Goal: Task Accomplishment & Management: Manage account settings

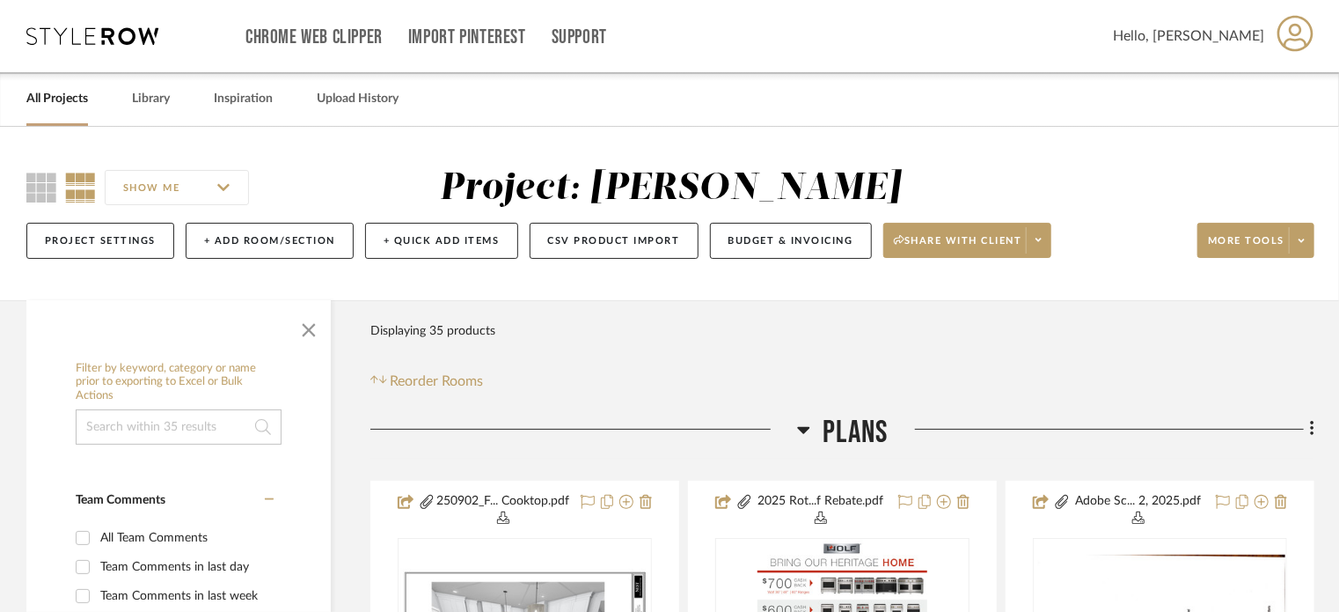
click at [70, 97] on link "All Projects" at bounding box center [57, 99] width 62 height 24
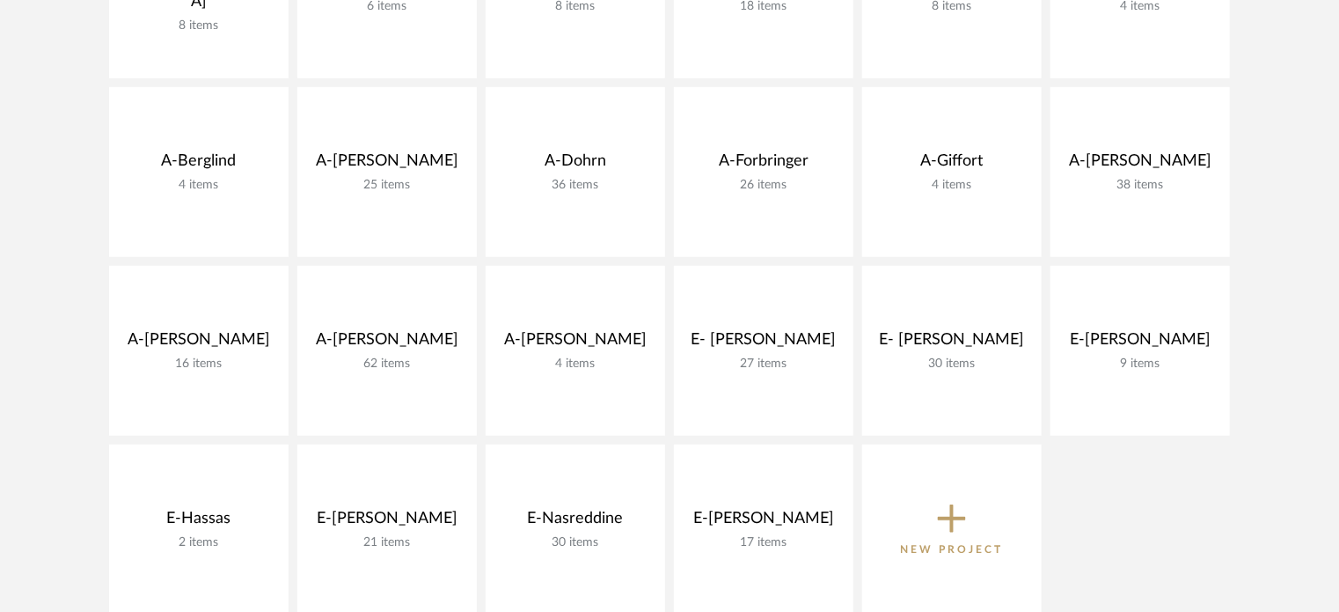
scroll to position [528, 0]
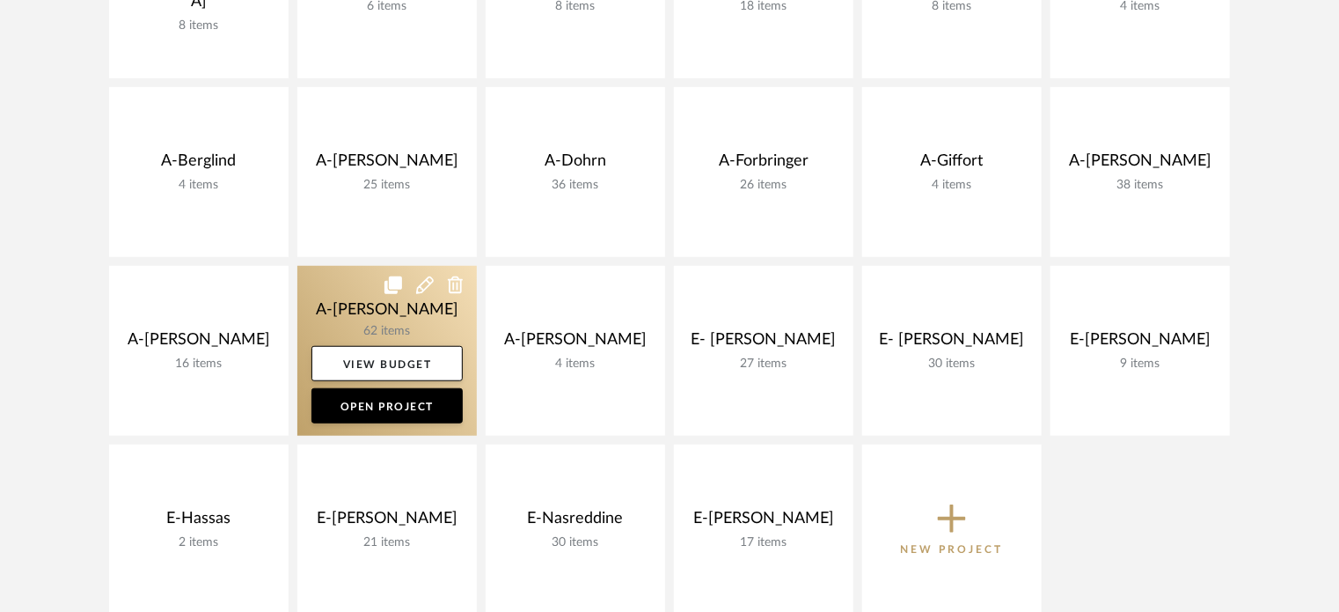
click at [353, 302] on link at bounding box center [387, 351] width 180 height 170
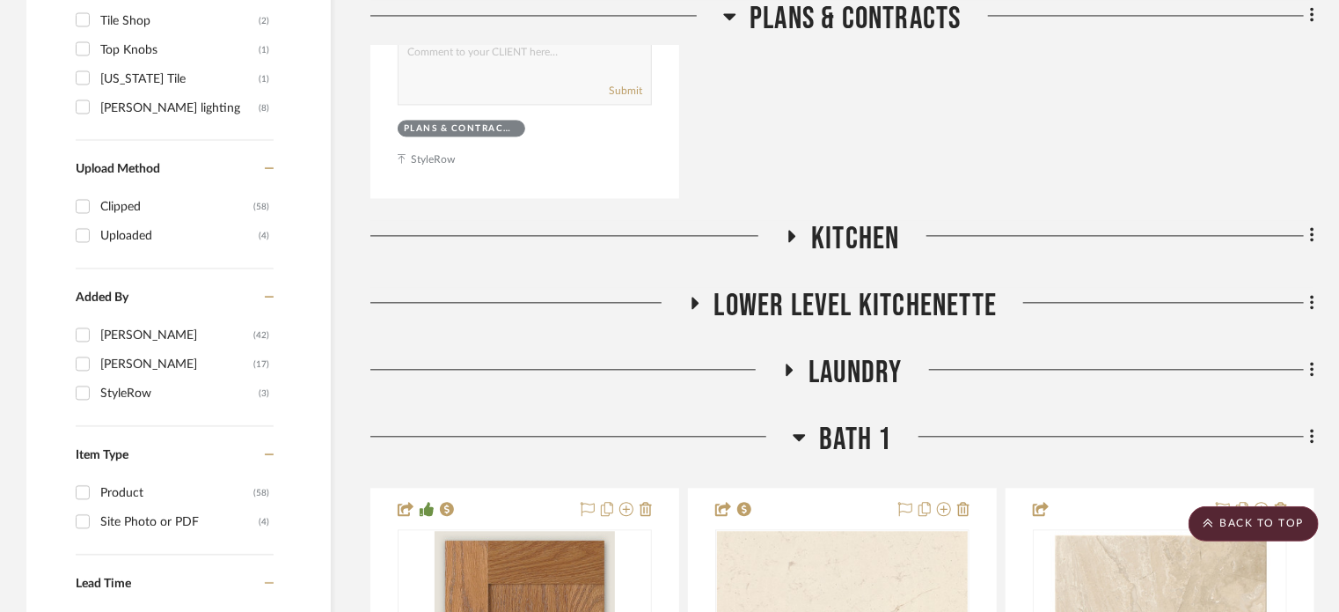
scroll to position [1850, 0]
click at [863, 376] on span "Laundry" at bounding box center [855, 374] width 93 height 38
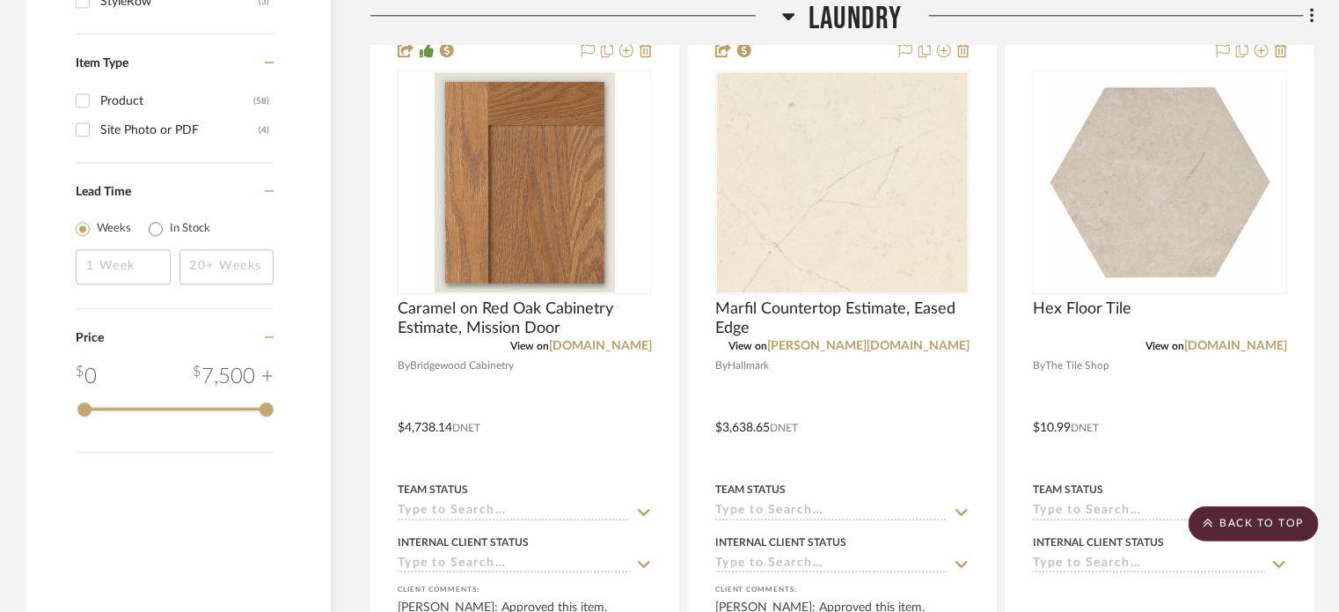
scroll to position [2242, 0]
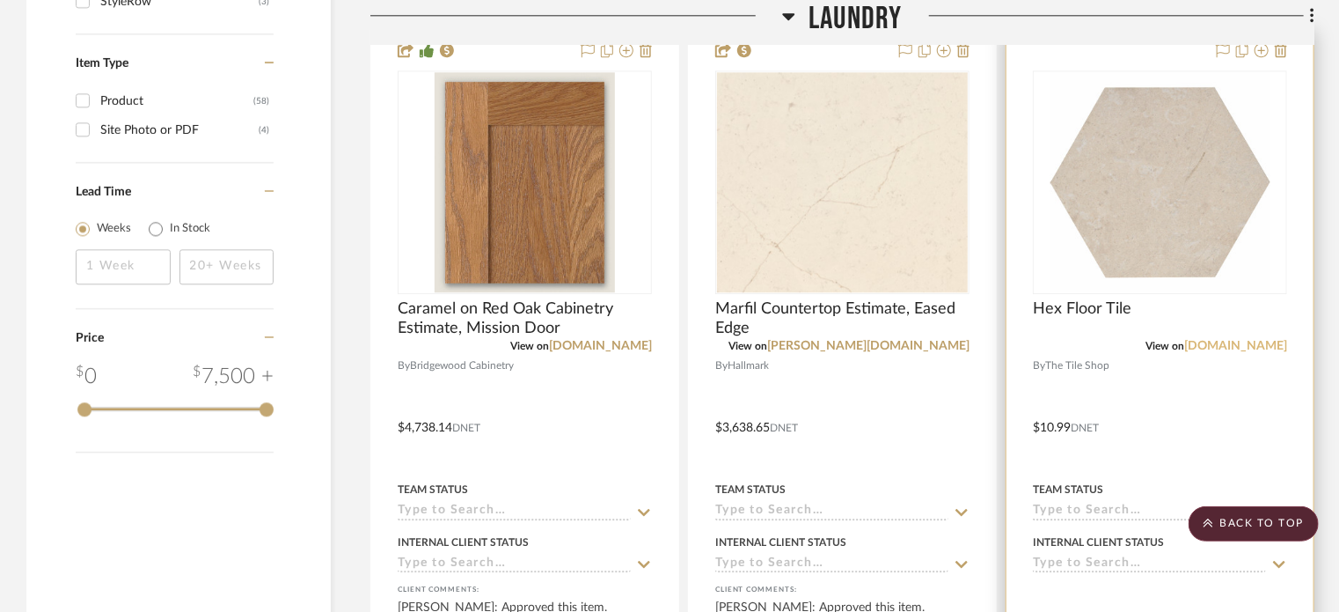
click at [1242, 348] on link "[DOMAIN_NAME]" at bounding box center [1235, 346] width 103 height 12
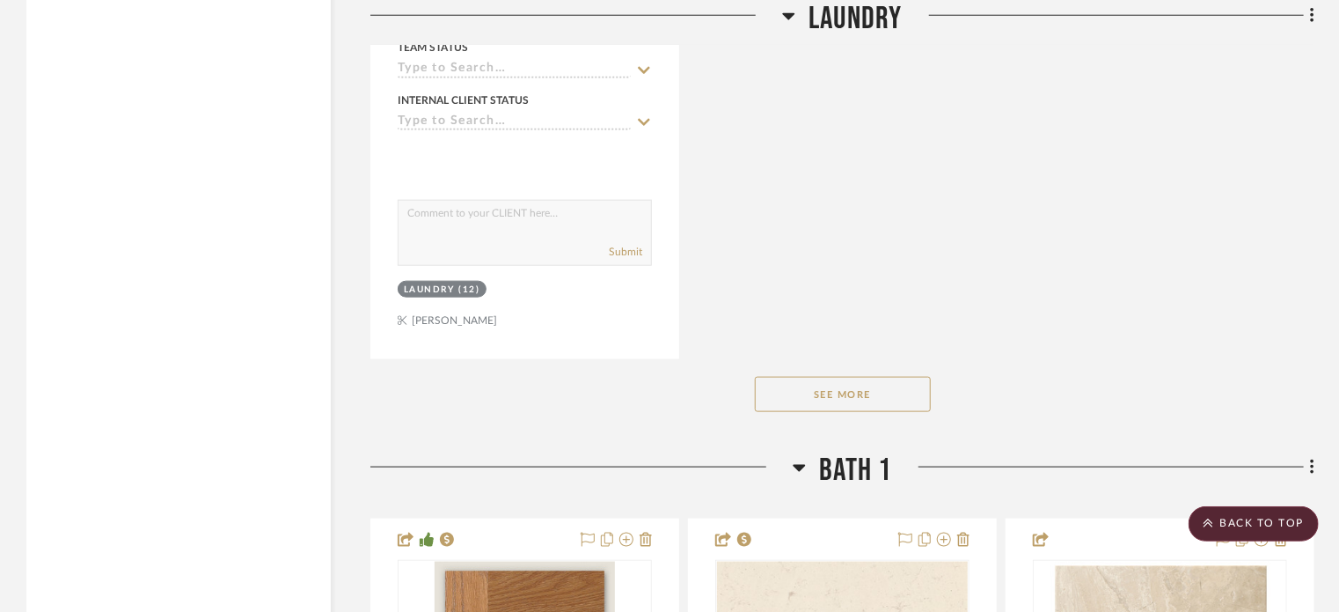
scroll to position [4245, 0]
click at [890, 387] on button "See More" at bounding box center [843, 394] width 176 height 35
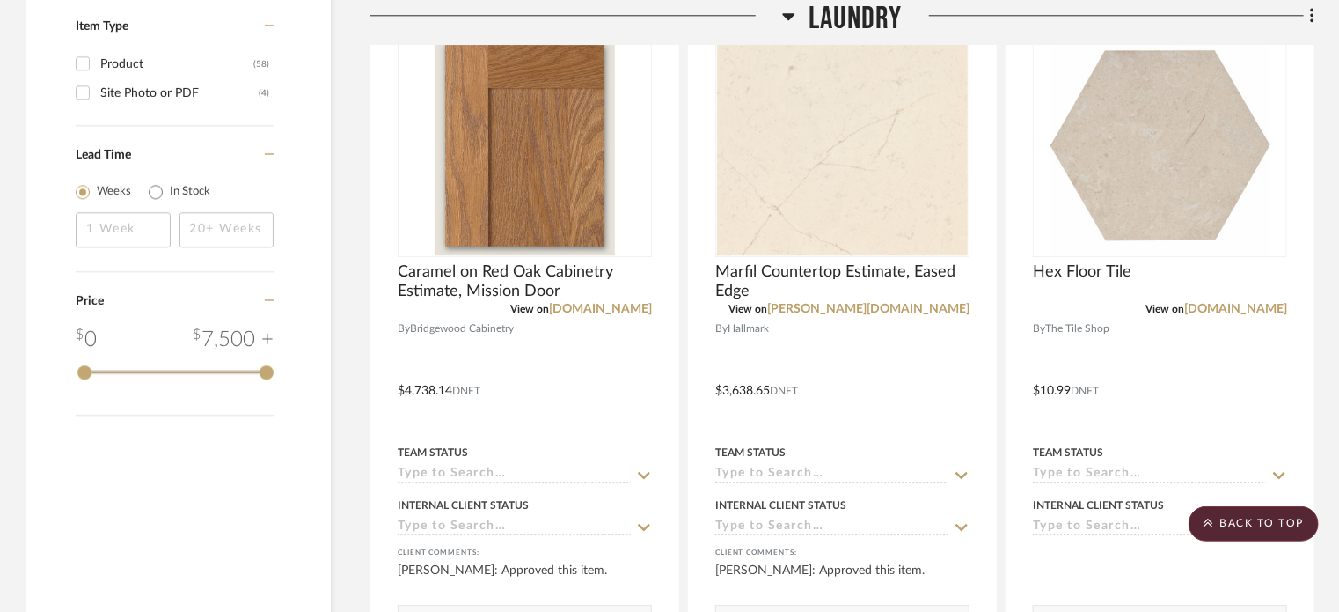
scroll to position [2105, 0]
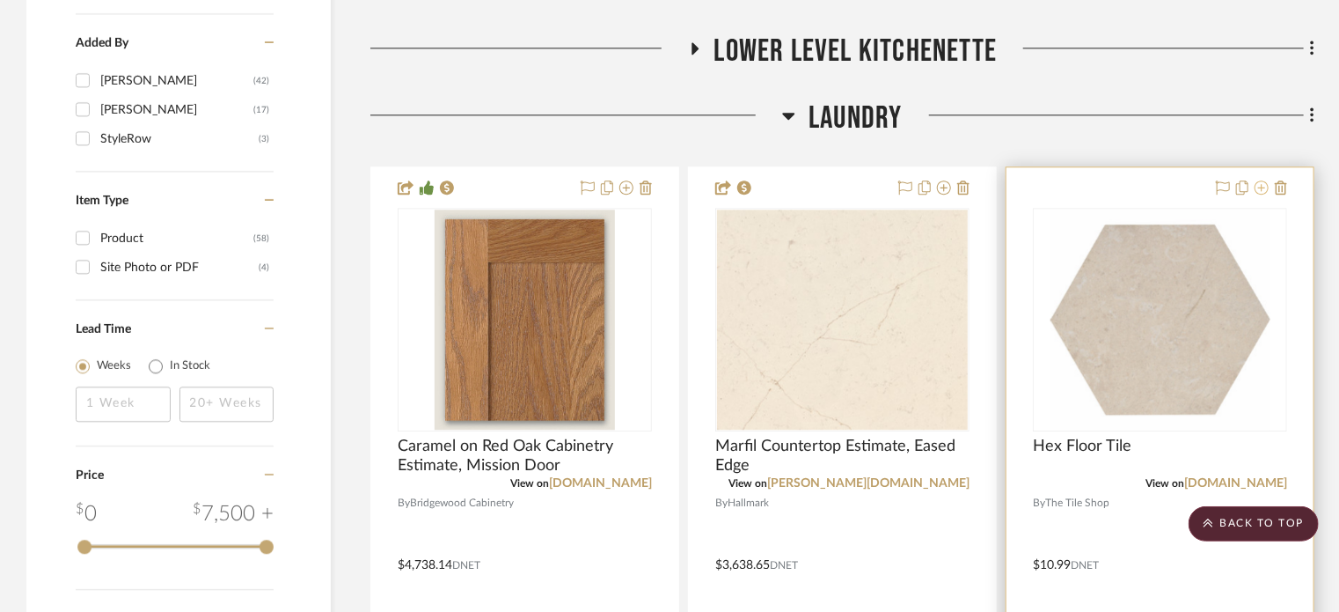
click at [1259, 185] on icon at bounding box center [1262, 187] width 14 height 14
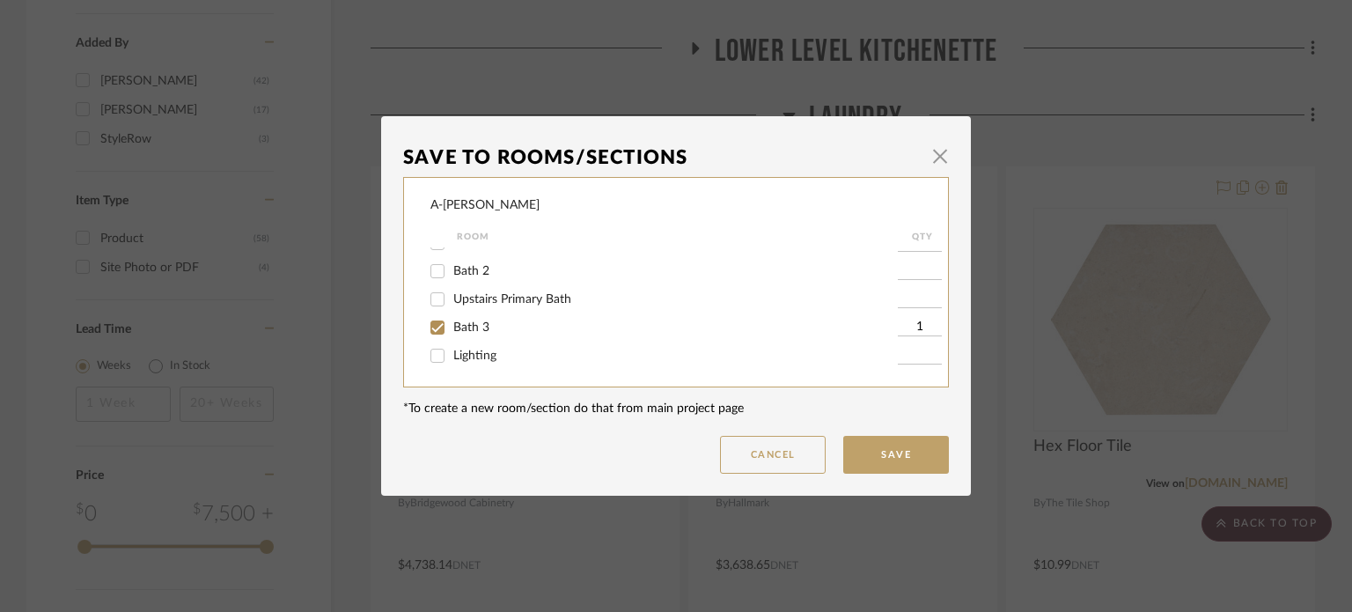
scroll to position [130, 0]
click at [737, 456] on button "Cancel" at bounding box center [773, 455] width 106 height 38
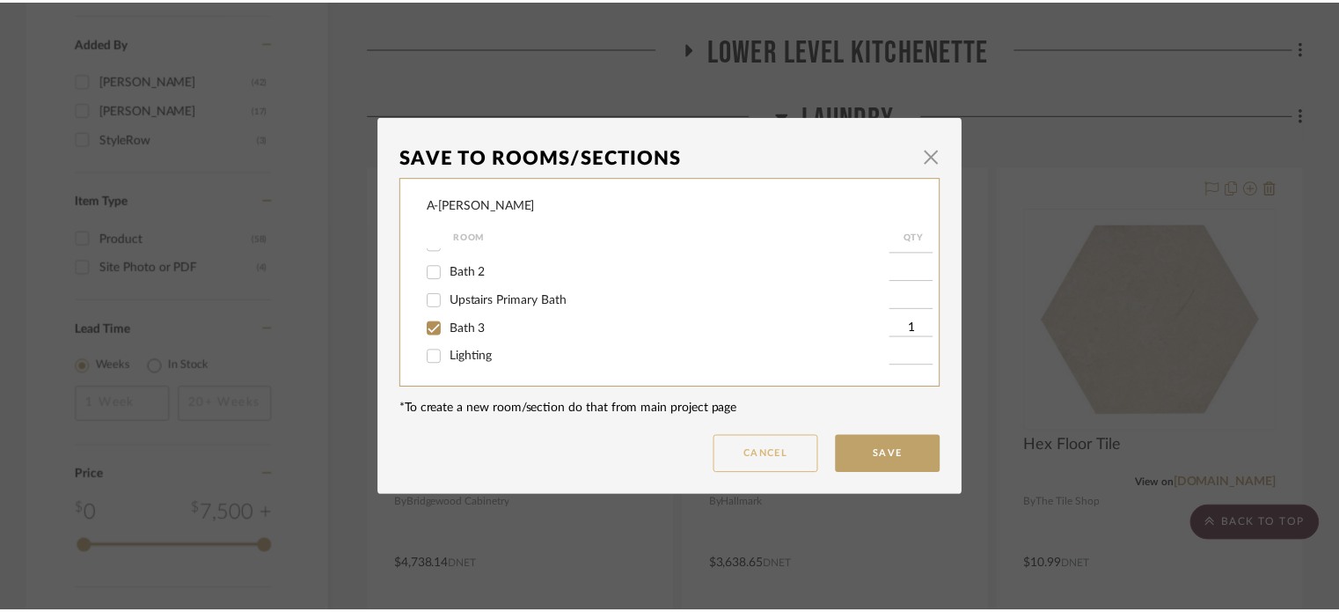
scroll to position [2105, 0]
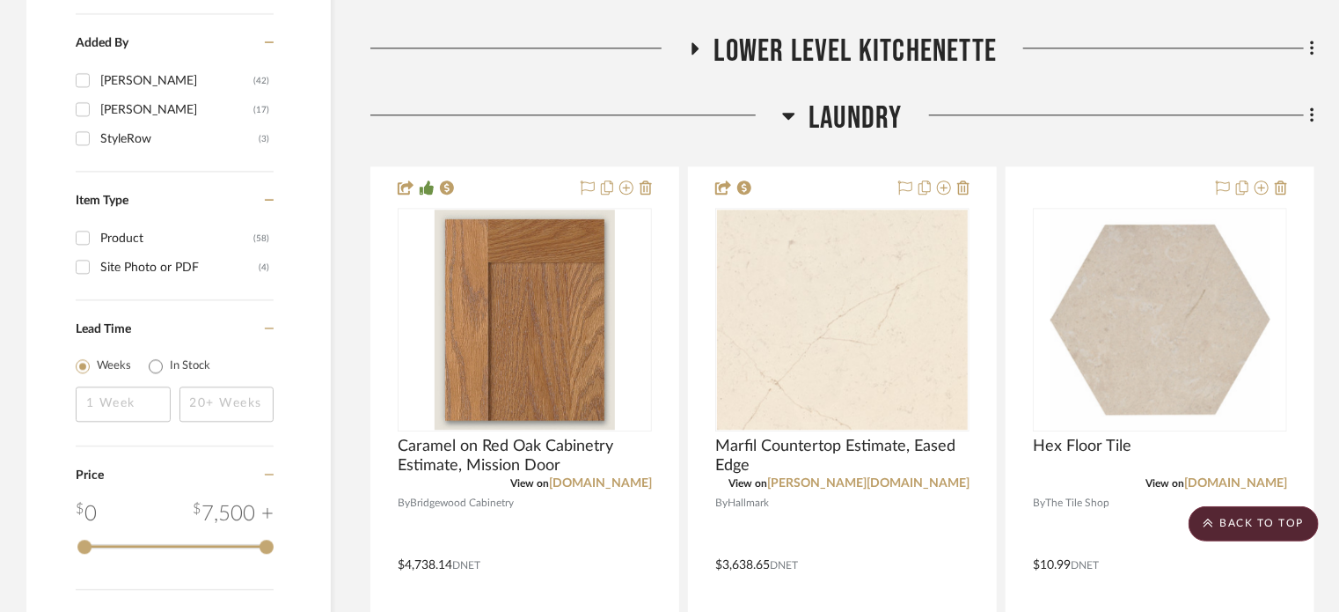
click at [834, 120] on span "Laundry" at bounding box center [855, 118] width 93 height 38
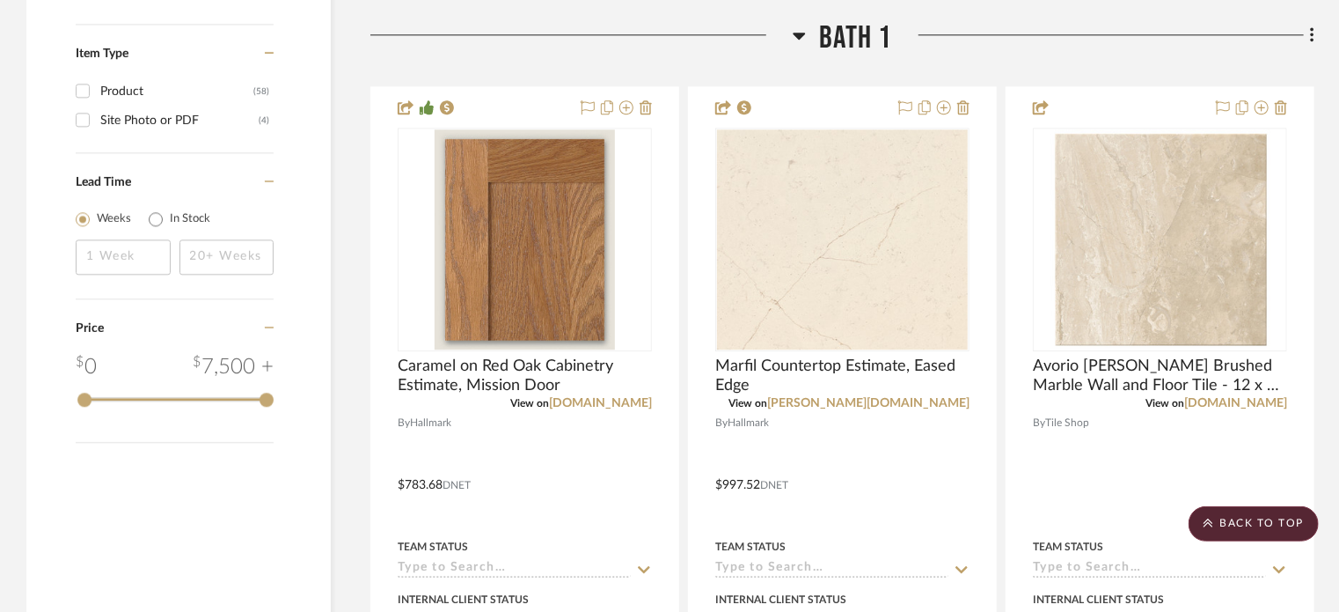
scroll to position [2251, 0]
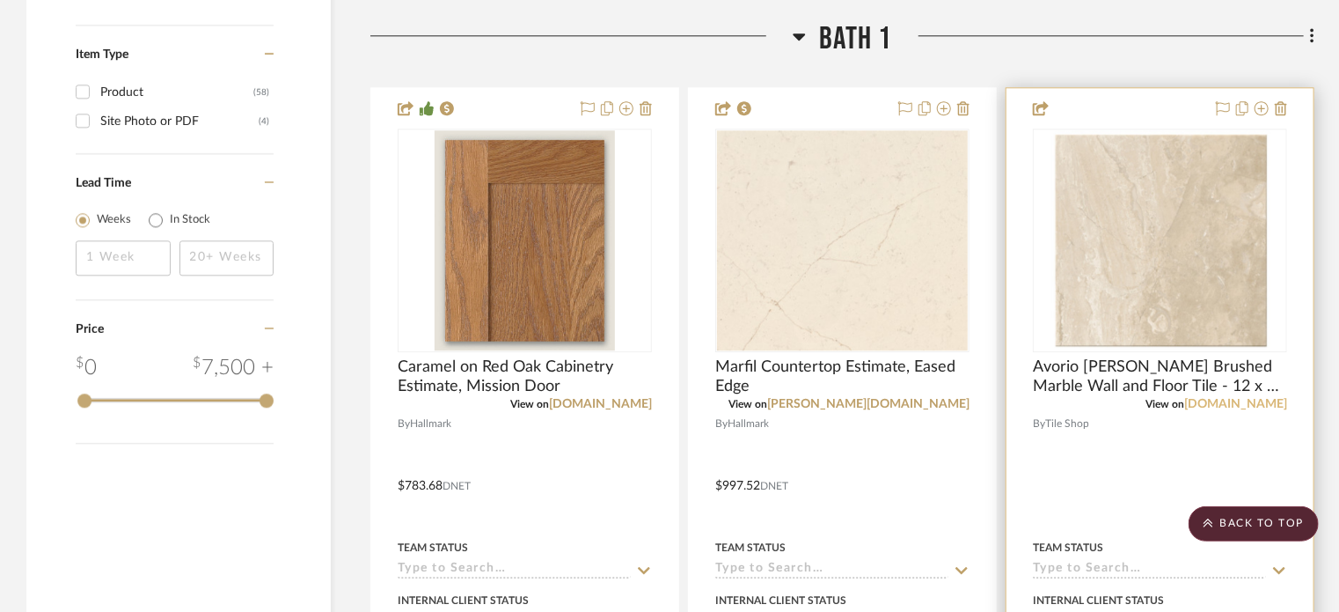
click at [1263, 404] on link "[DOMAIN_NAME]" at bounding box center [1235, 404] width 103 height 12
click at [1124, 449] on div at bounding box center [1160, 473] width 307 height 770
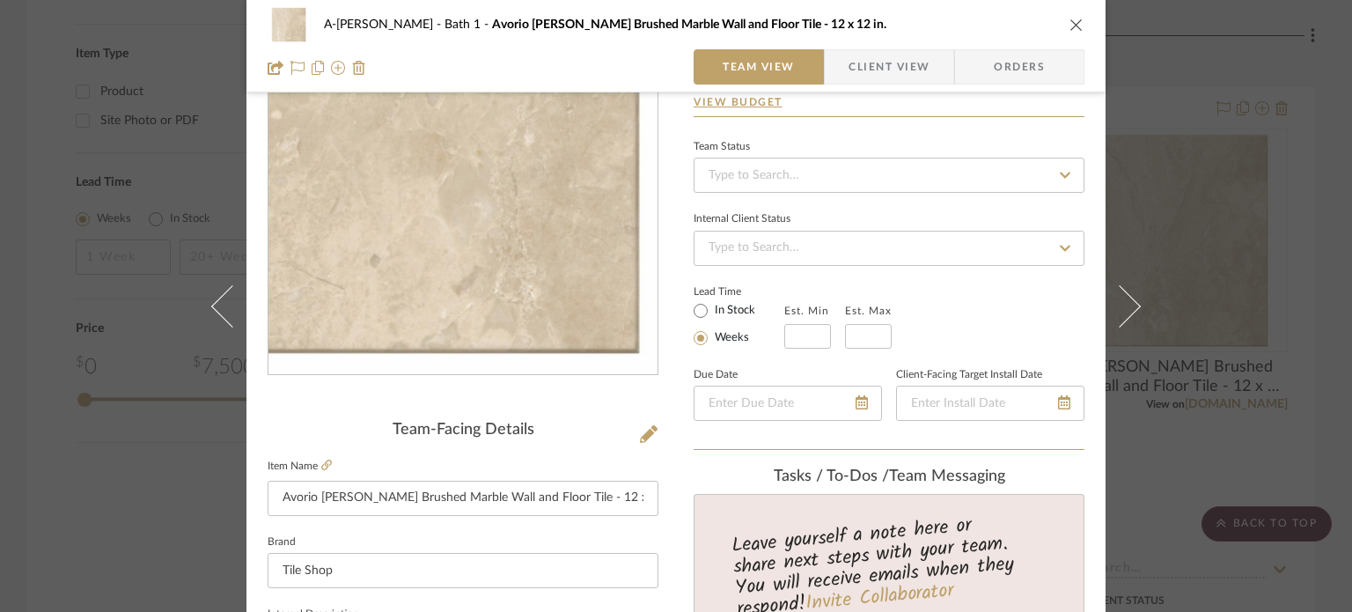
scroll to position [137, 0]
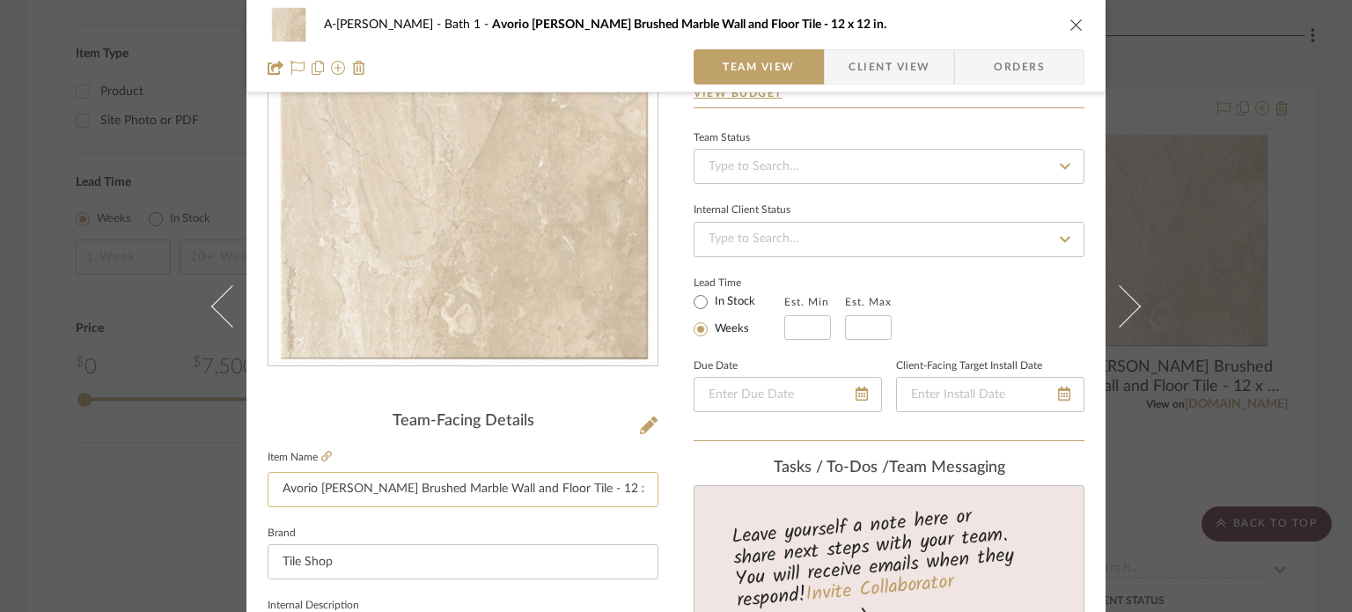
click at [605, 487] on input "Avorio [PERSON_NAME] Brushed Marble Wall and Floor Tile - 12 x 12 in." at bounding box center [462, 489] width 391 height 35
drag, startPoint x: 618, startPoint y: 487, endPoint x: 146, endPoint y: 474, distance: 471.8
click at [146, 474] on div "A-[PERSON_NAME] Bath 1 Avorio [PERSON_NAME] Brushed Marble Wall and Floor Tile …" at bounding box center [676, 306] width 1352 height 612
click at [530, 418] on div "Team-Facing Details" at bounding box center [462, 421] width 391 height 19
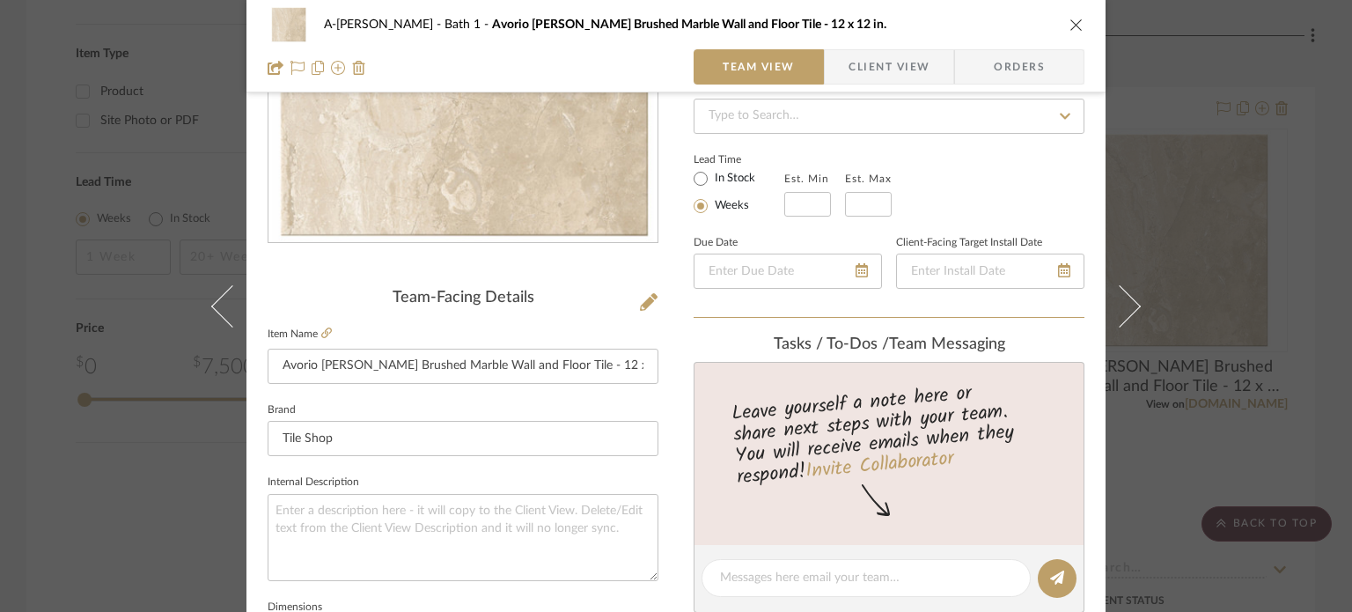
scroll to position [275, 0]
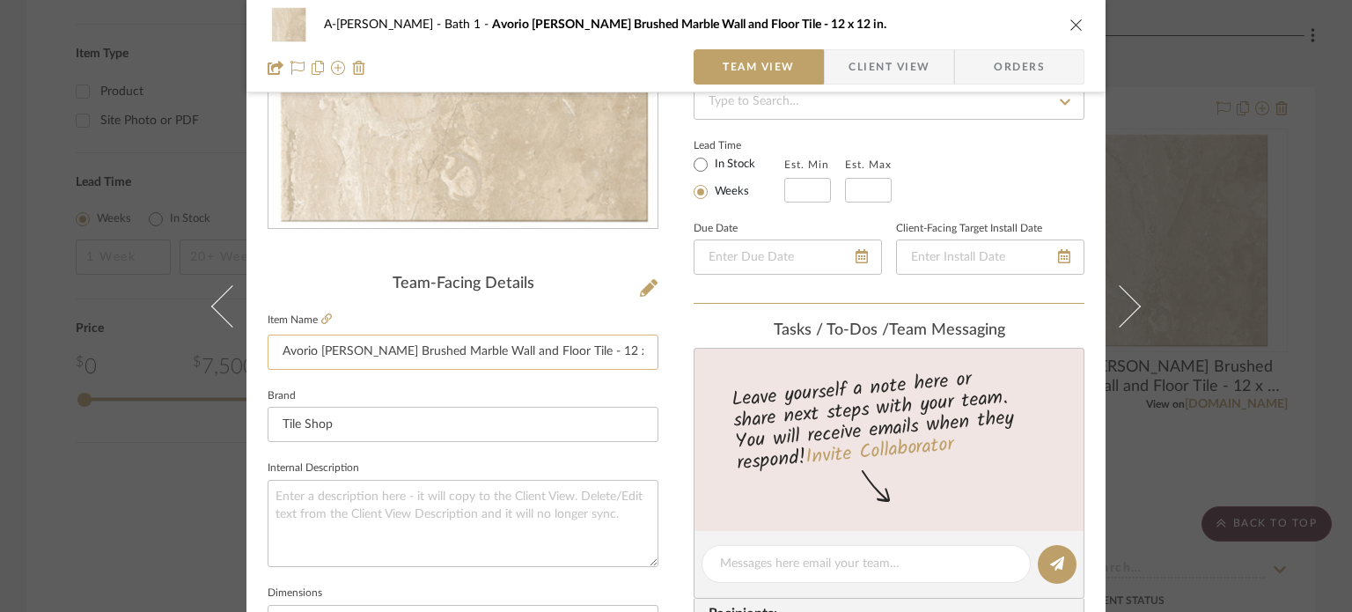
click at [412, 348] on input "Avorio [PERSON_NAME] Brushed Marble Wall and Floor Tile - 12 x 12 in." at bounding box center [462, 351] width 391 height 35
paste input "Polished Marble Floor Tile - 12 in"
type input "Avorio [PERSON_NAME] Polished Marble Floor Tile - 12 in"
click at [421, 377] on sr-form-field "Item Name Avorio [PERSON_NAME] Polished Marble Floor Tile - 12 in" at bounding box center [462, 346] width 391 height 76
click at [641, 282] on icon at bounding box center [649, 288] width 18 height 18
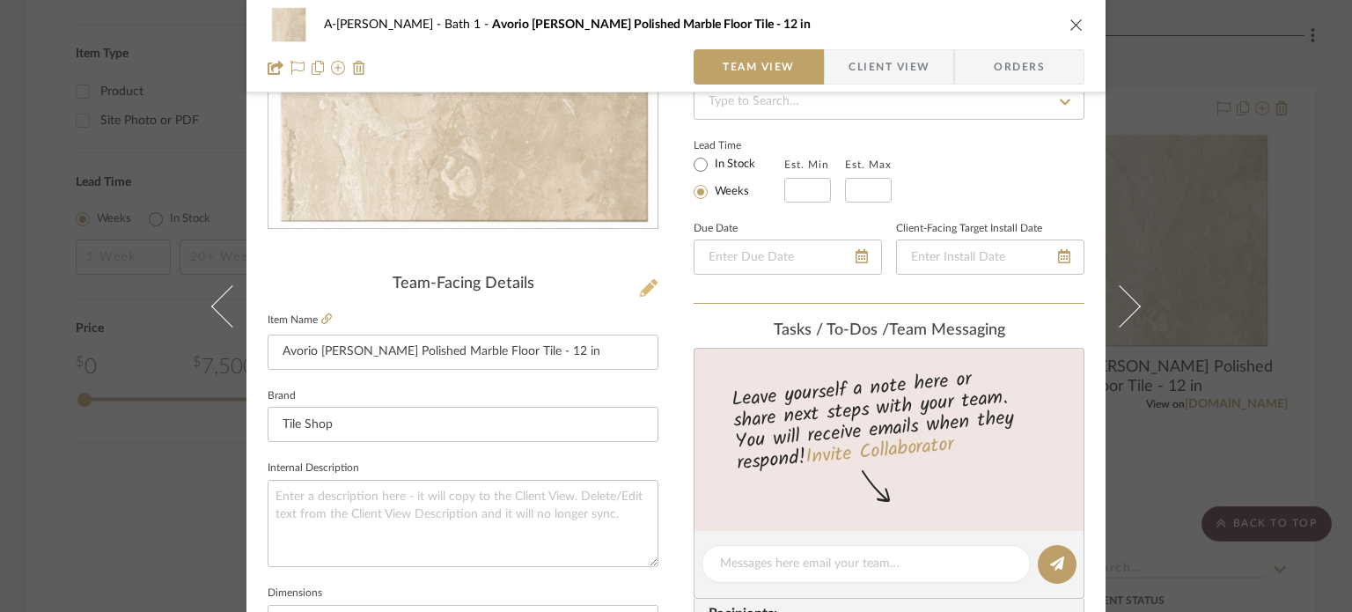
scroll to position [0, 0]
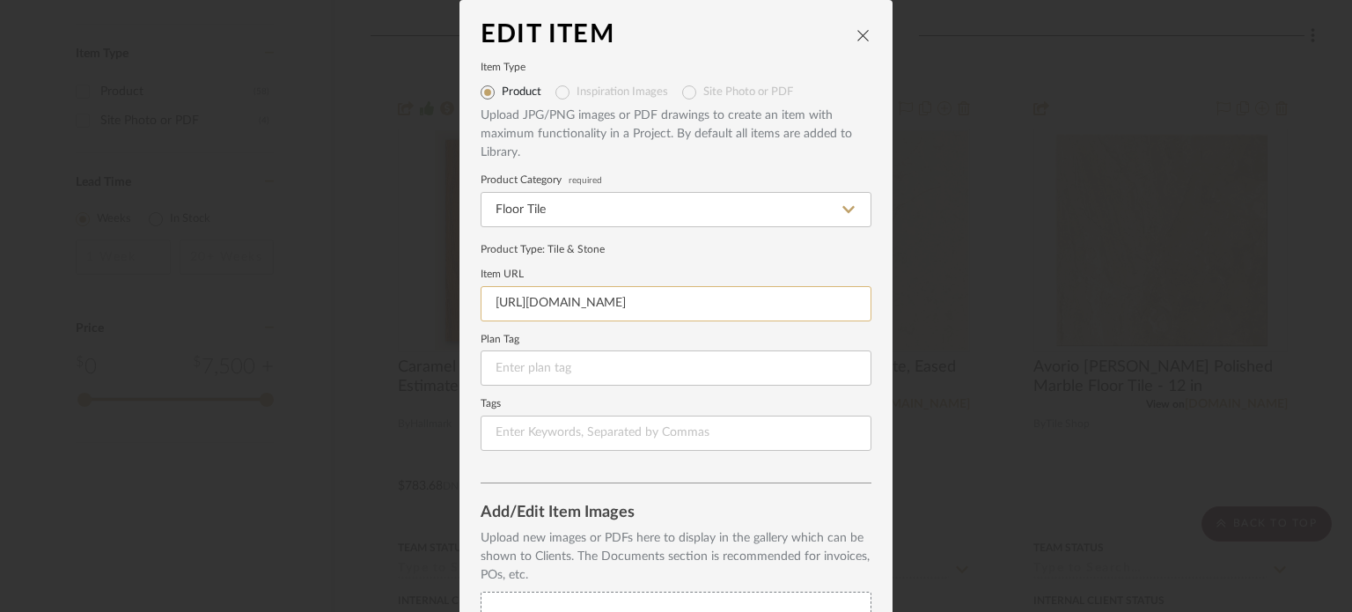
click at [649, 302] on input "[URL][DOMAIN_NAME]" at bounding box center [675, 303] width 391 height 35
paste input "[PERSON_NAME]-polished-marble-floor-tile-12-in-658938"
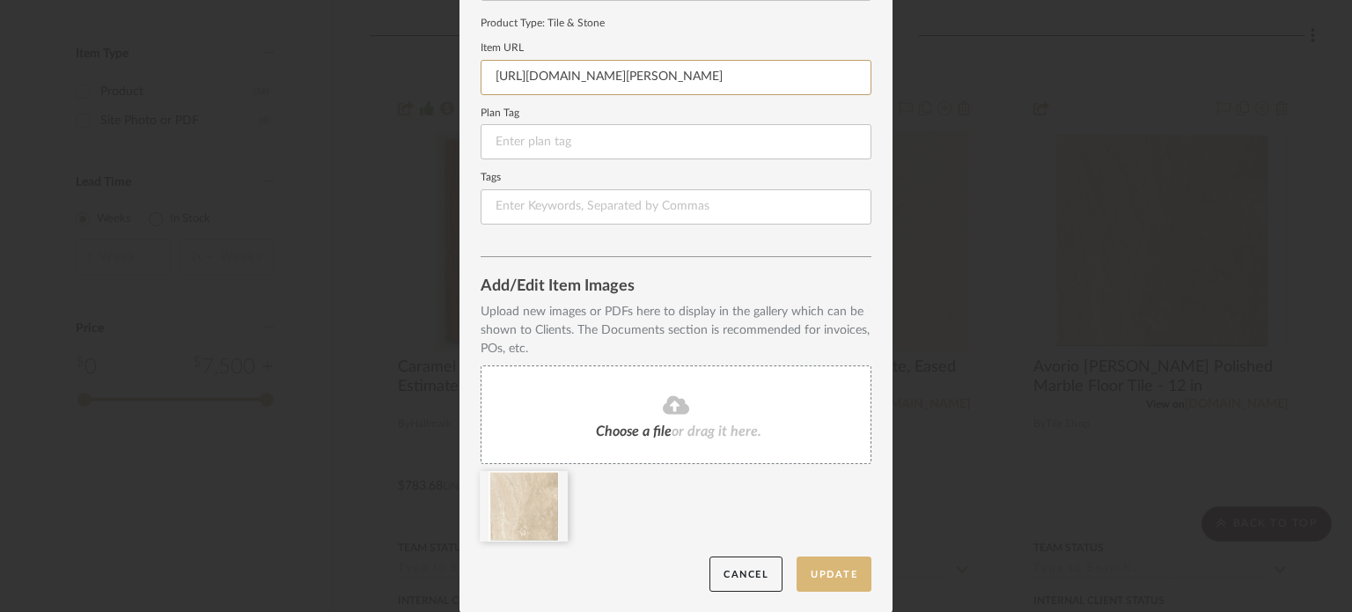
type input "[URL][DOMAIN_NAME][PERSON_NAME]"
click at [828, 572] on button "Update" at bounding box center [833, 574] width 75 height 36
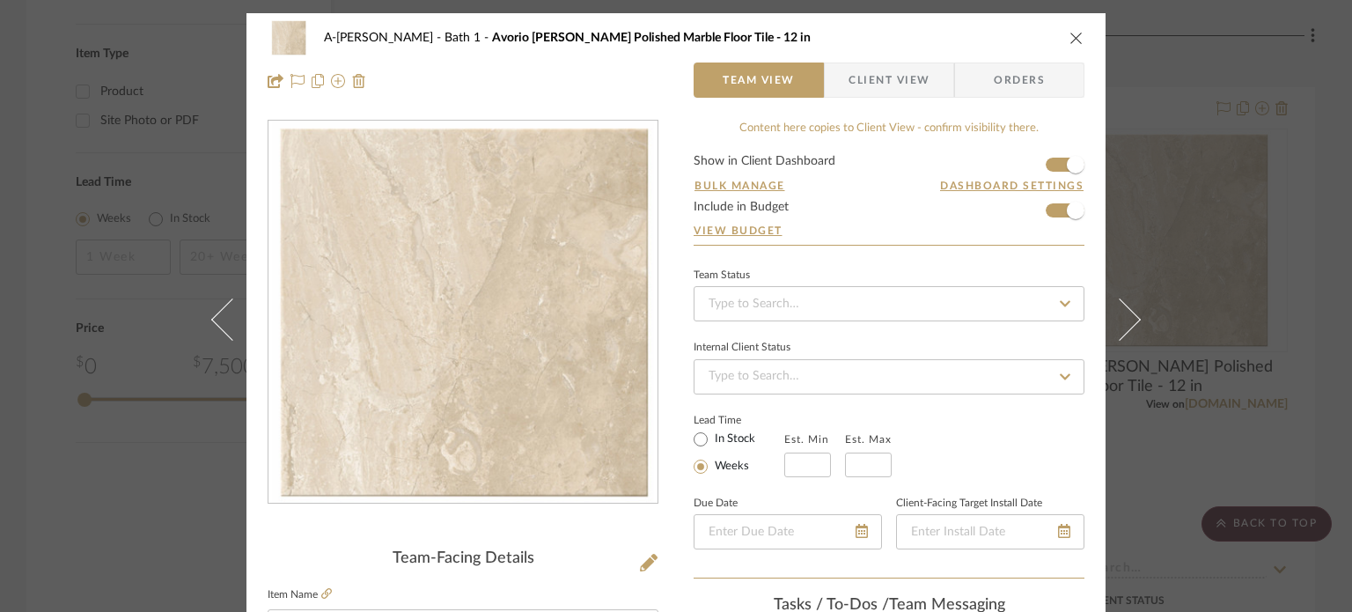
click at [1196, 446] on div "A-[PERSON_NAME] Bath 1 Avorio [PERSON_NAME] Polished Marble Floor Tile - 12 in …" at bounding box center [676, 306] width 1352 height 612
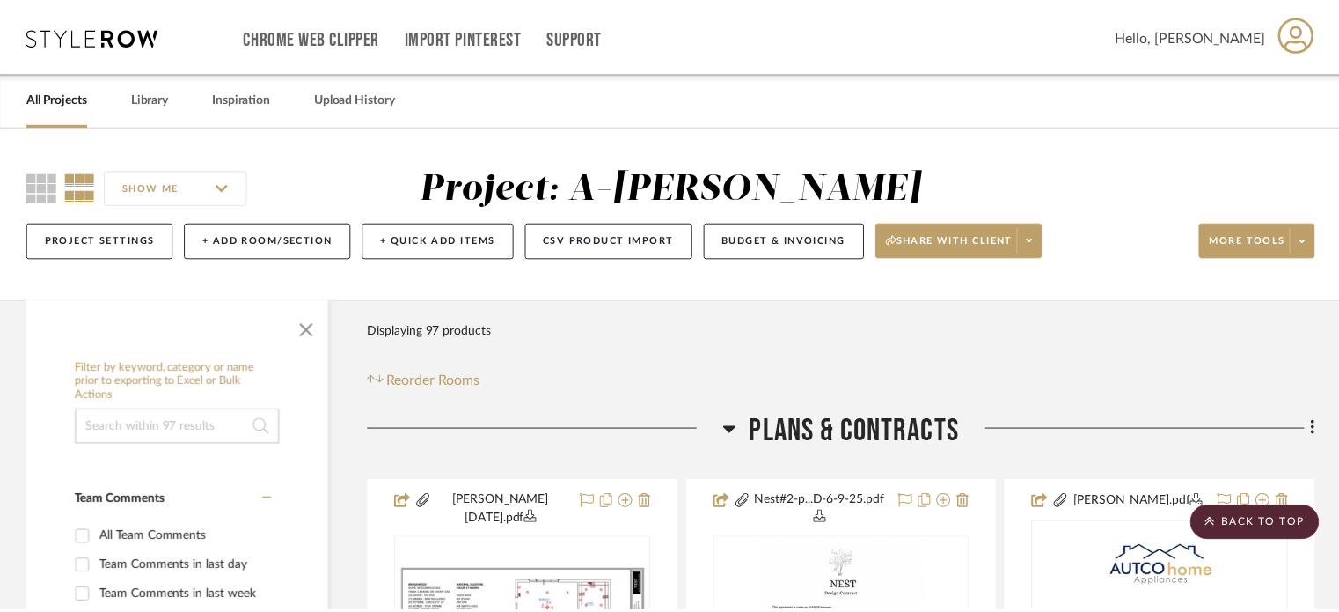
scroll to position [2251, 0]
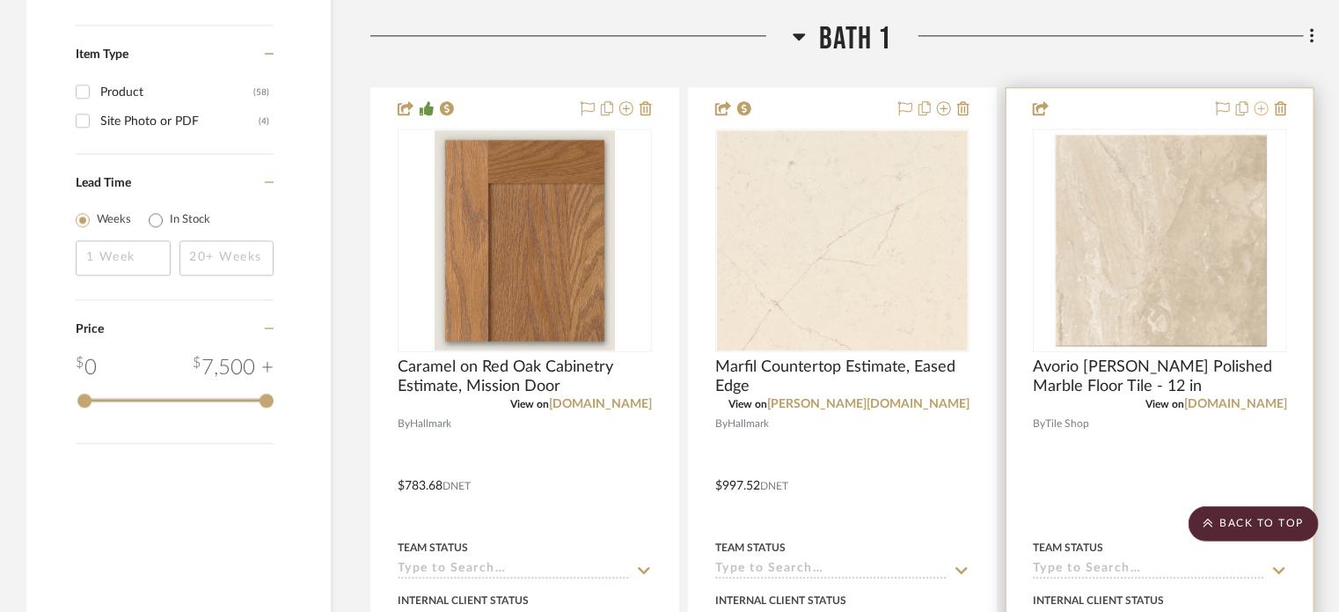
click at [1258, 110] on icon at bounding box center [1262, 108] width 14 height 14
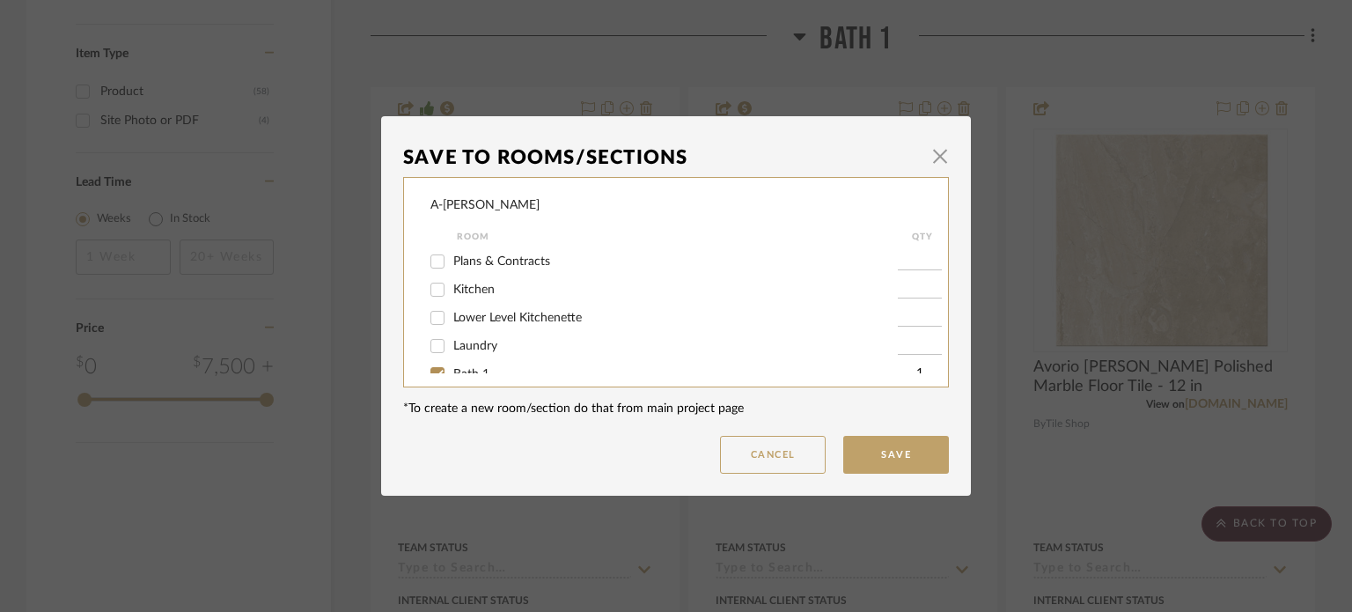
scroll to position [131, 0]
click at [777, 462] on button "Cancel" at bounding box center [773, 455] width 106 height 38
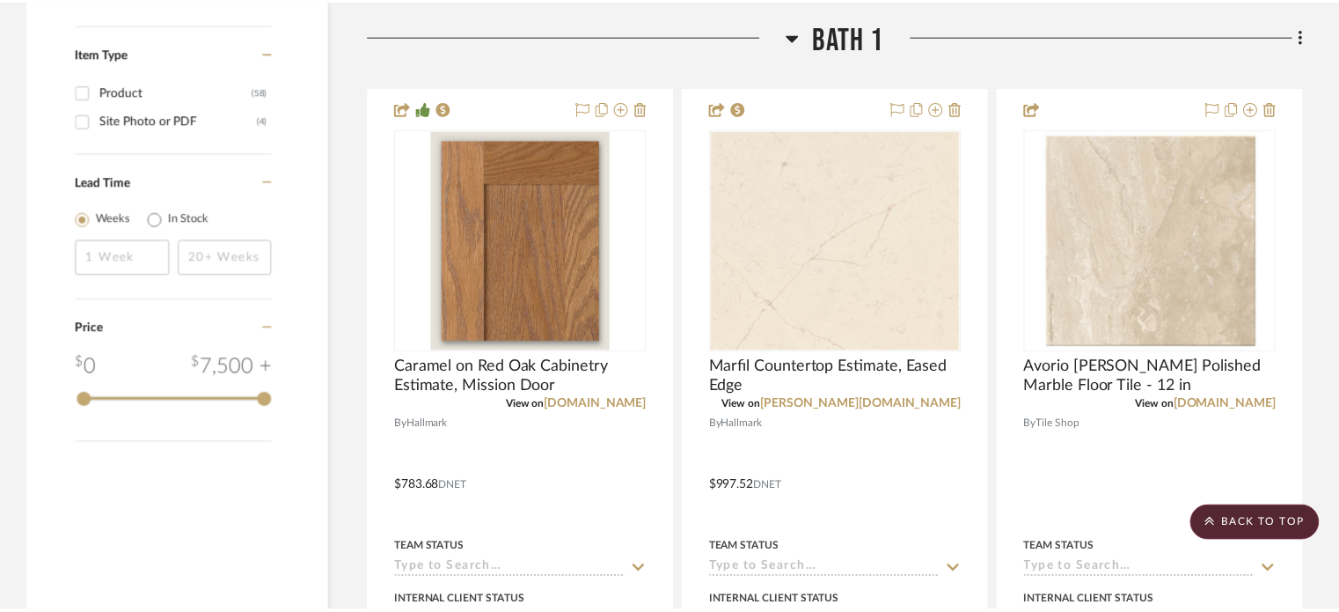
scroll to position [2251, 0]
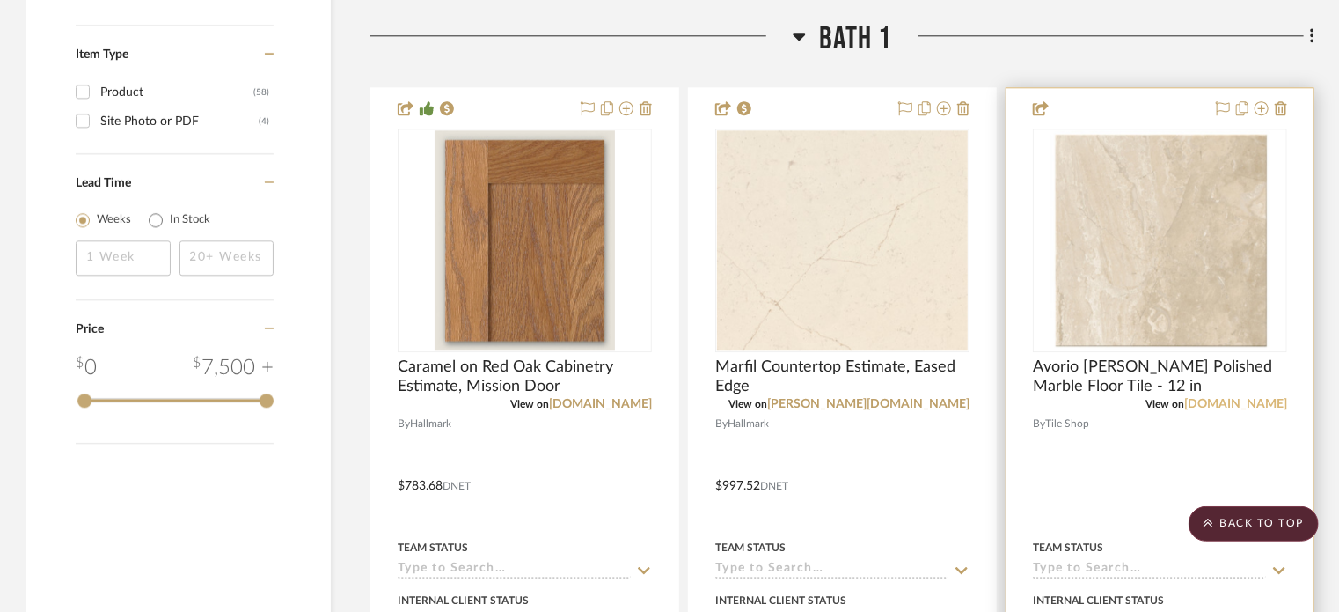
click at [1257, 407] on link "[DOMAIN_NAME]" at bounding box center [1235, 404] width 103 height 12
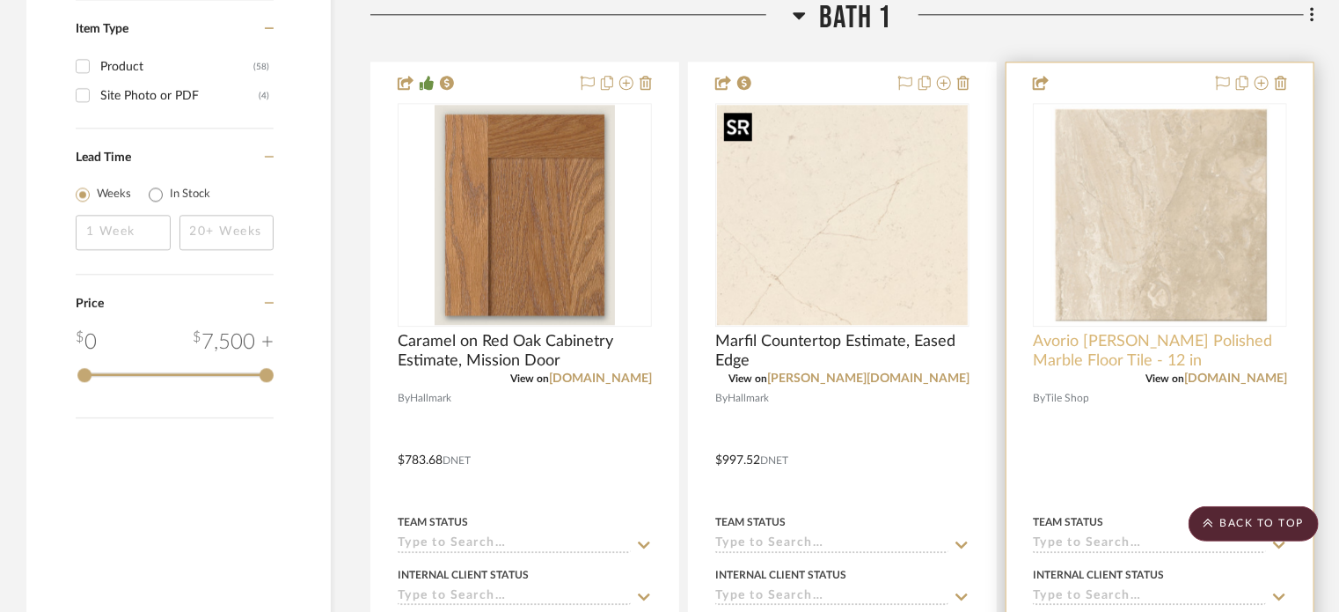
scroll to position [2276, 0]
click at [1257, 380] on link "[DOMAIN_NAME]" at bounding box center [1235, 379] width 103 height 12
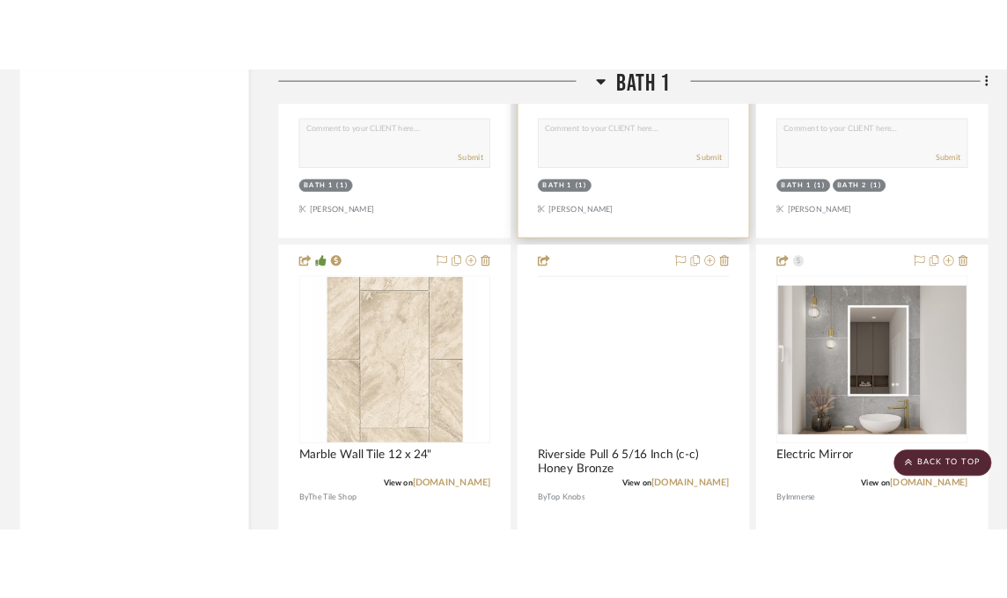
scroll to position [2884, 0]
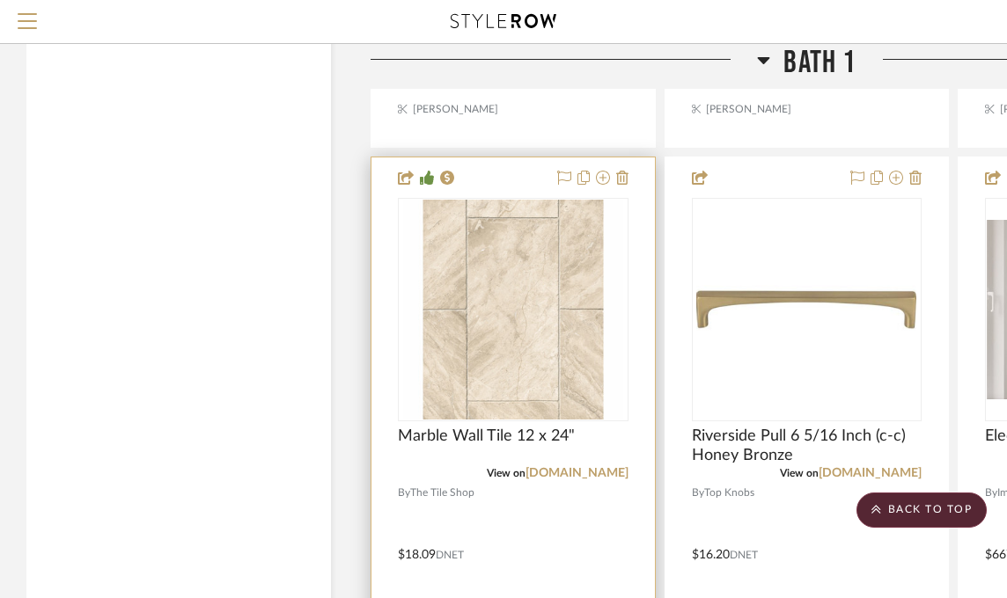
click at [554, 516] on div at bounding box center [512, 543] width 283 height 770
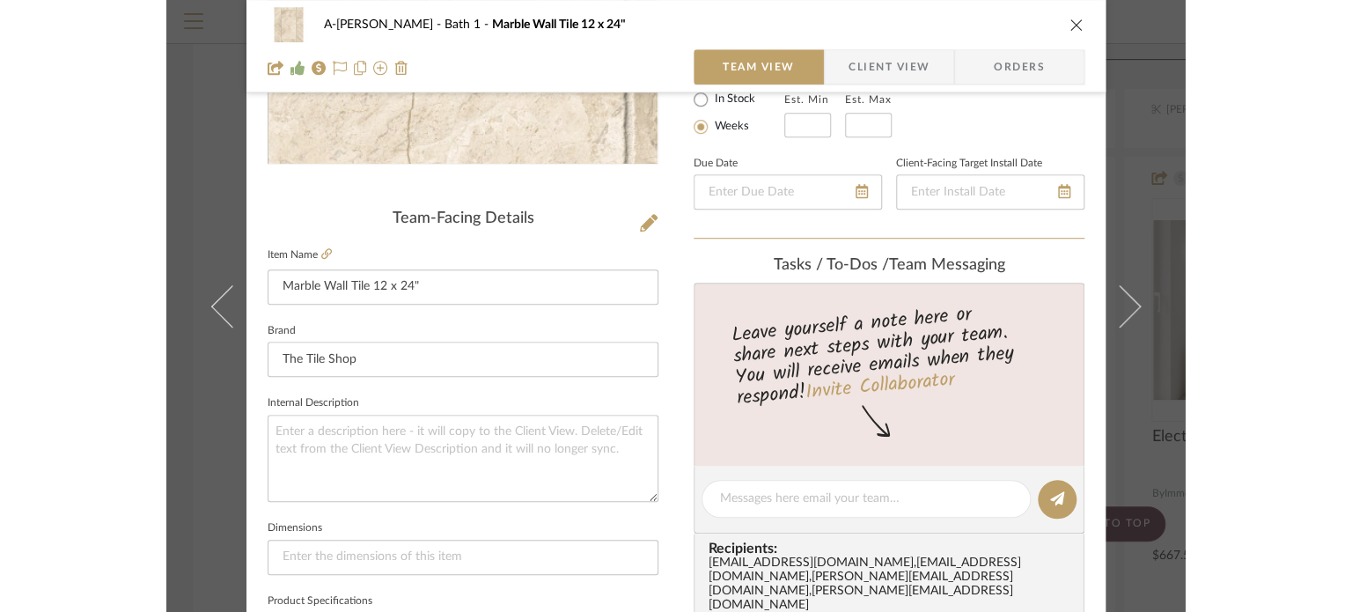
scroll to position [341, 0]
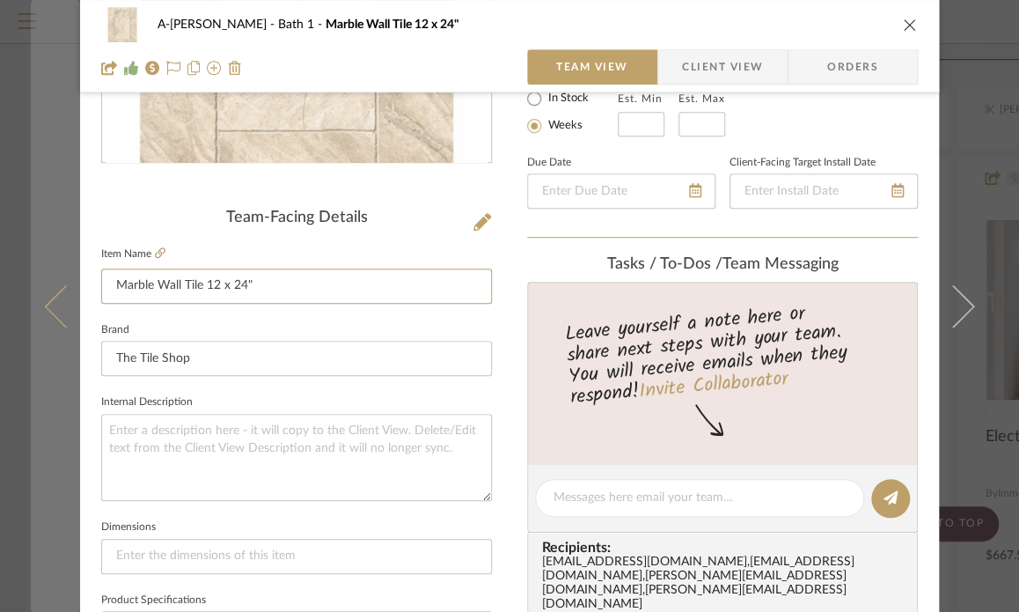
drag, startPoint x: 202, startPoint y: 287, endPoint x: 53, endPoint y: 275, distance: 149.2
click at [53, 275] on mat-dialog-content "A-[PERSON_NAME] Bath 1 Marble Wall Tile 12 x 24" Team View Client View Orders T…" at bounding box center [509, 485] width 957 height 1625
paste input "Avorio [PERSON_NAME] Polished Marble Floor Tile - 12 x 24 in."
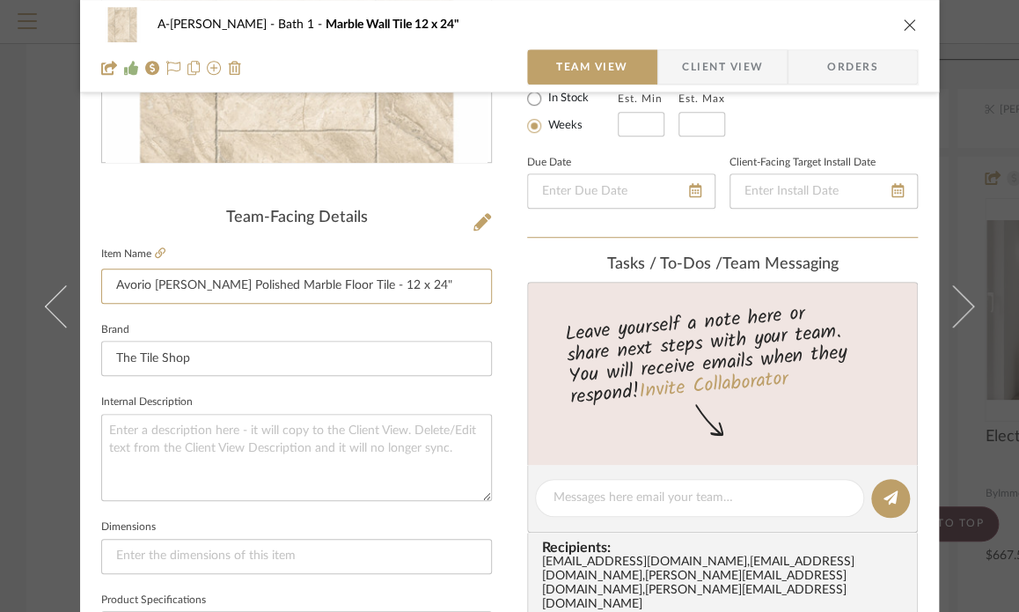
type input "Avorio [PERSON_NAME] Polished Marble Floor Tile - 12 x 24""
click at [282, 319] on fieldset "Brand The Tile Shop" at bounding box center [296, 347] width 391 height 59
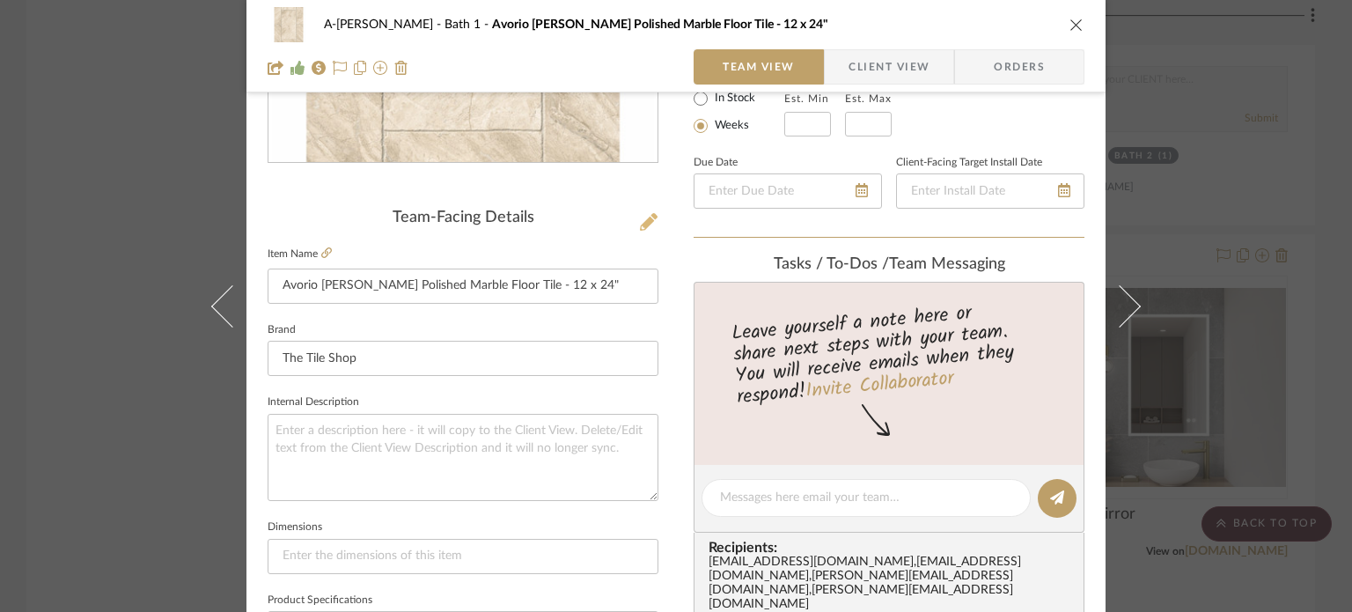
click at [643, 221] on icon at bounding box center [649, 222] width 18 height 18
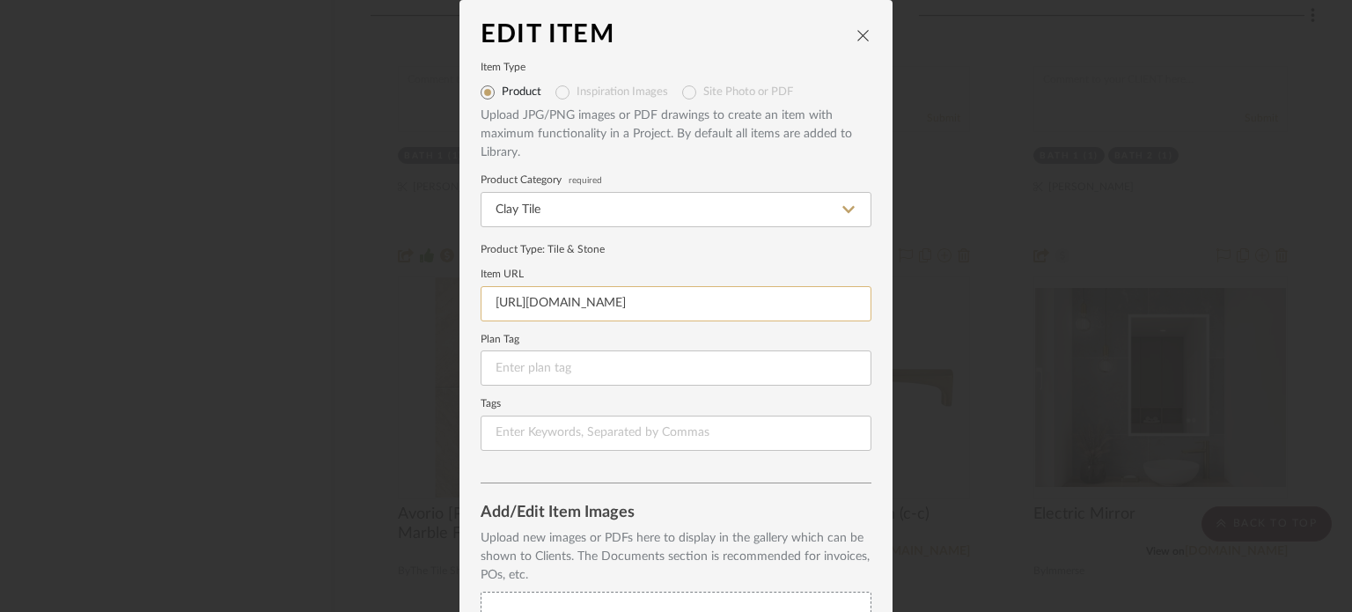
click at [652, 306] on input "[URL][DOMAIN_NAME]" at bounding box center [675, 303] width 391 height 35
paste input "[PERSON_NAME]-polished-marble-floor-tile-12-x-24-in-658939"
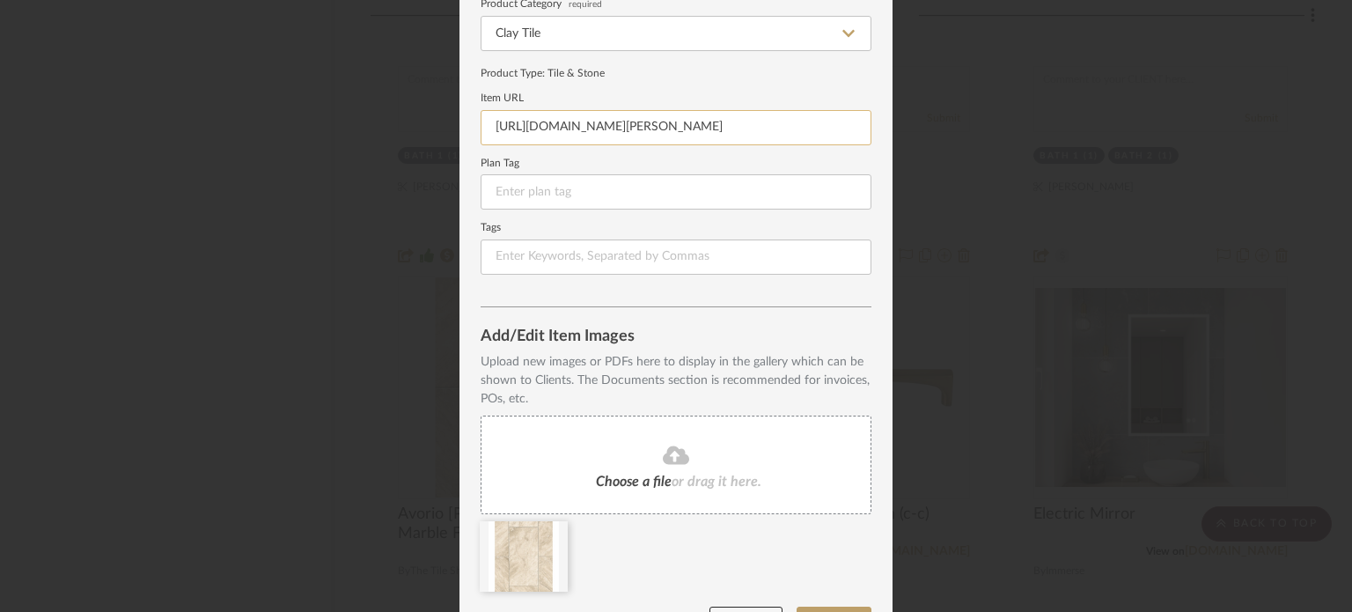
scroll to position [226, 0]
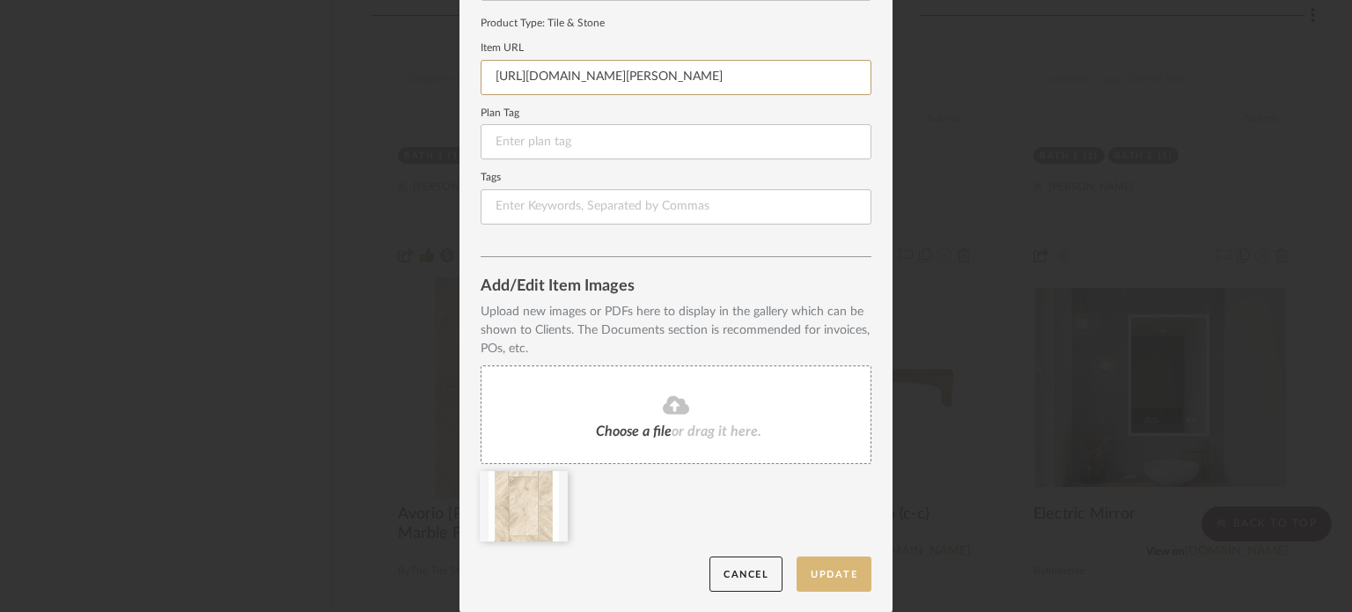
type input "[URL][DOMAIN_NAME][PERSON_NAME]"
click at [820, 576] on button "Update" at bounding box center [833, 574] width 75 height 36
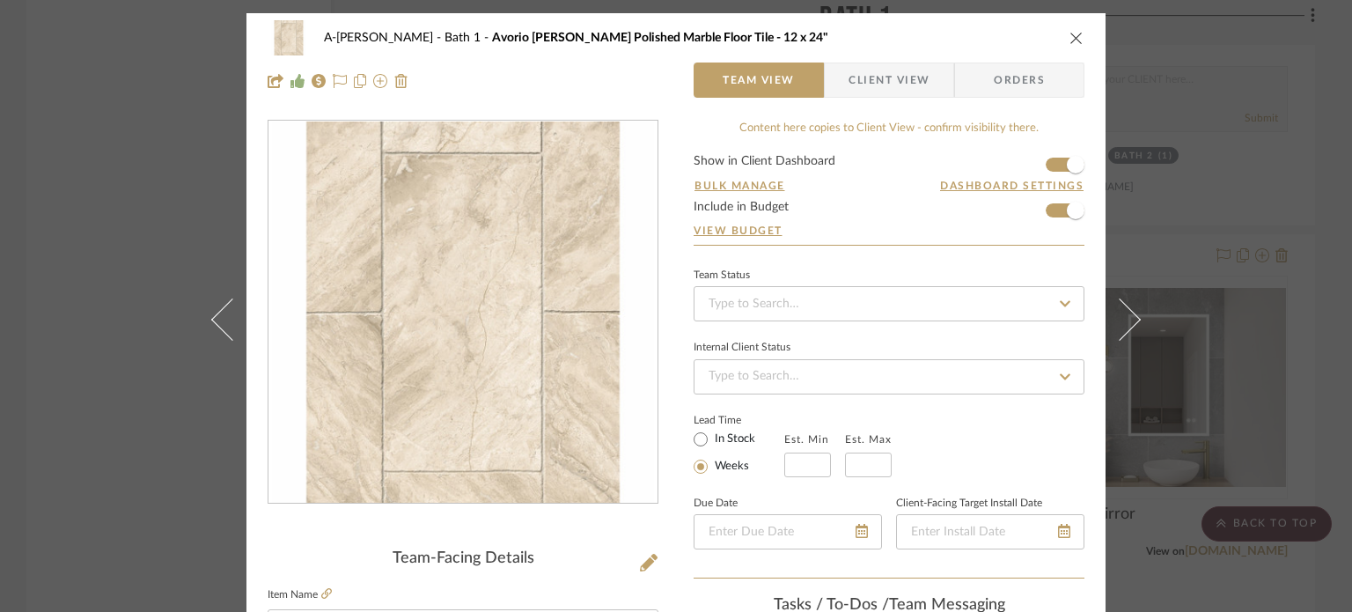
click at [1242, 366] on div "A-[PERSON_NAME] Bath 1 Avorio [PERSON_NAME] Polished Marble Floor Tile - 12 x 2…" at bounding box center [676, 306] width 1352 height 612
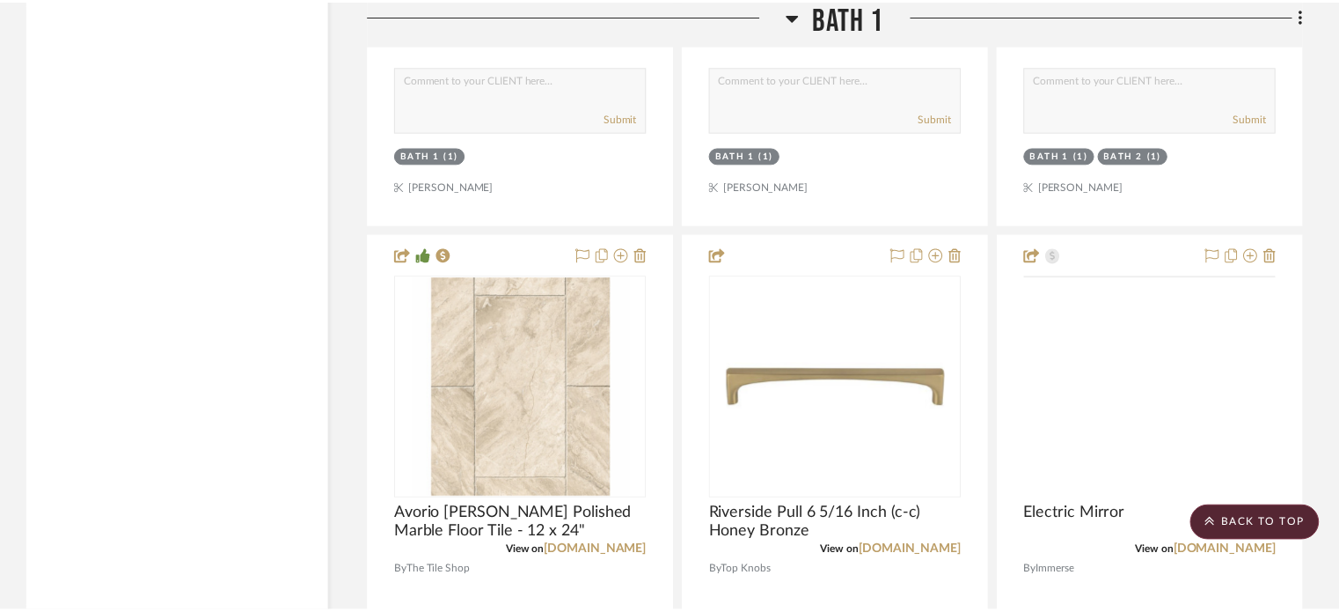
scroll to position [2884, 0]
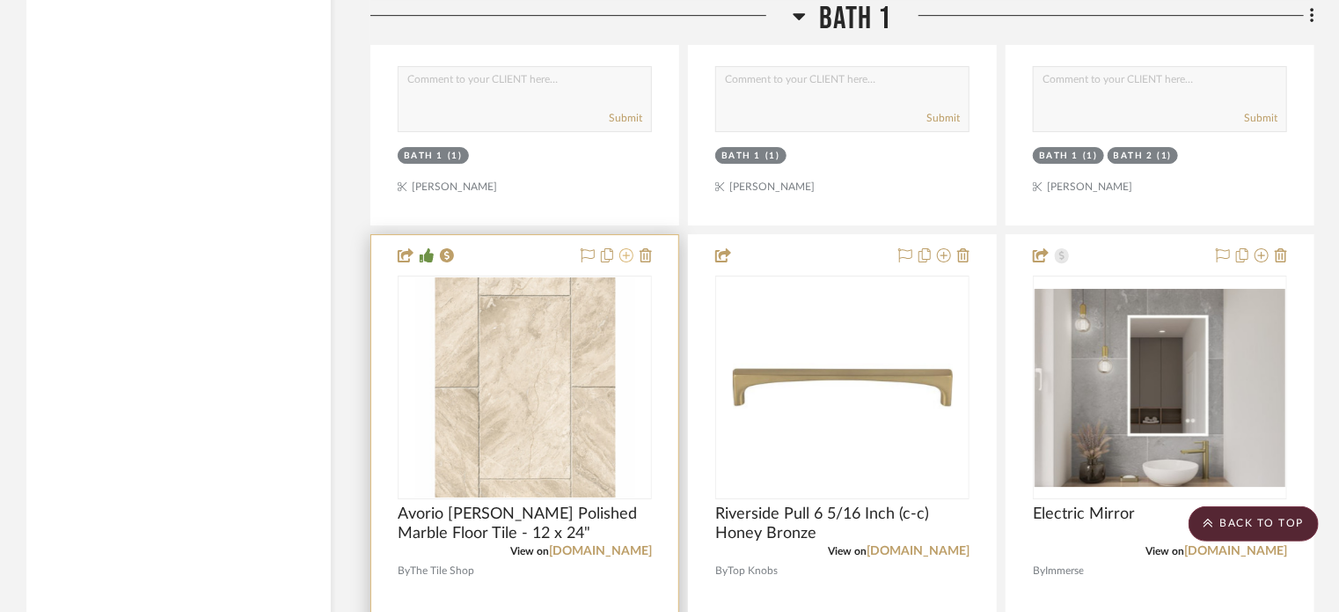
click at [627, 253] on icon at bounding box center [626, 255] width 14 height 14
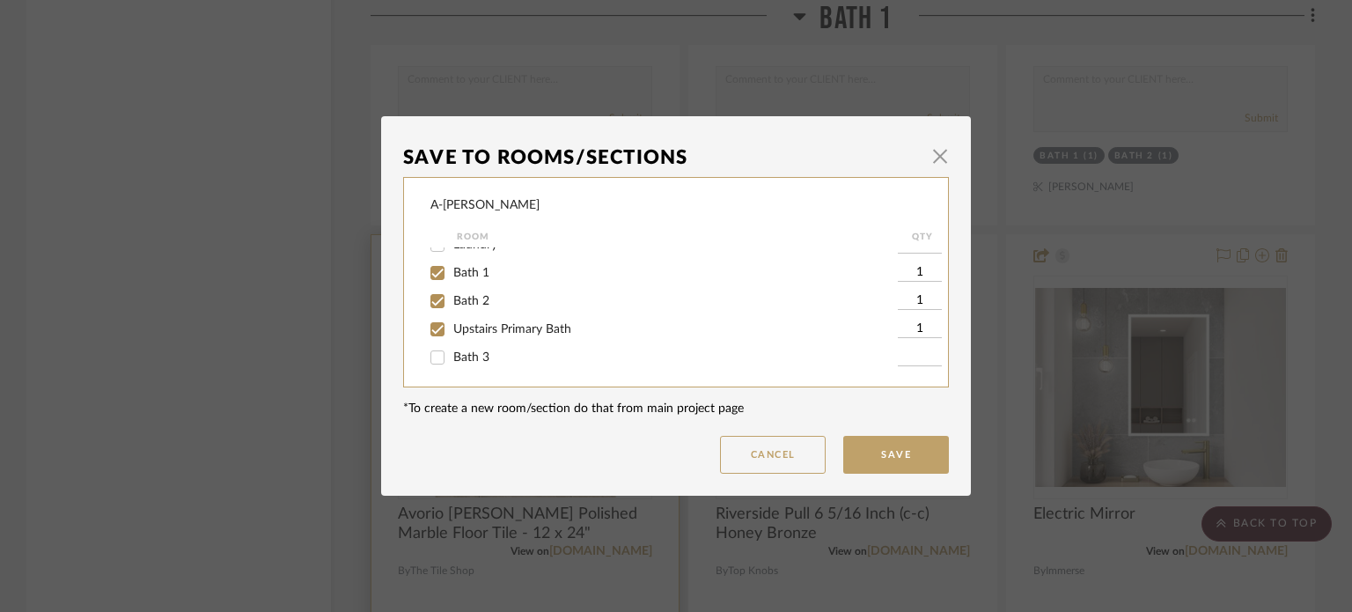
scroll to position [102, 0]
click at [155, 355] on div "Save To Rooms/Sections × A-[PERSON_NAME] Room QTY Plans & Contracts Kitchen Low…" at bounding box center [676, 306] width 1352 height 612
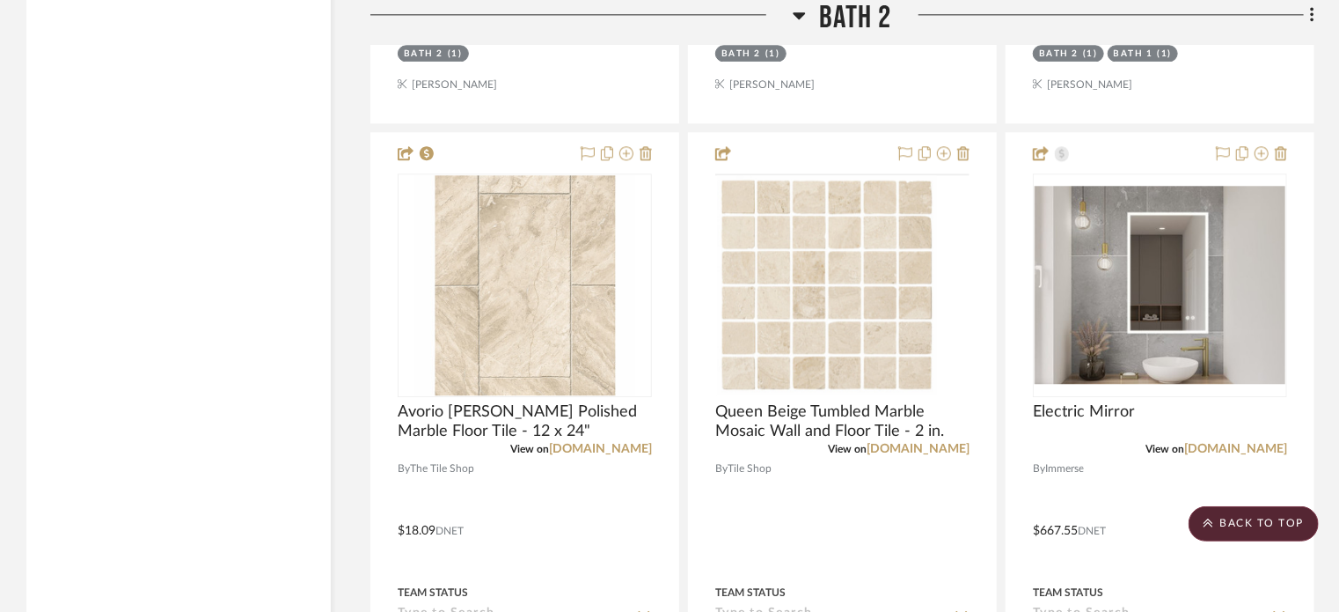
scroll to position [5480, 0]
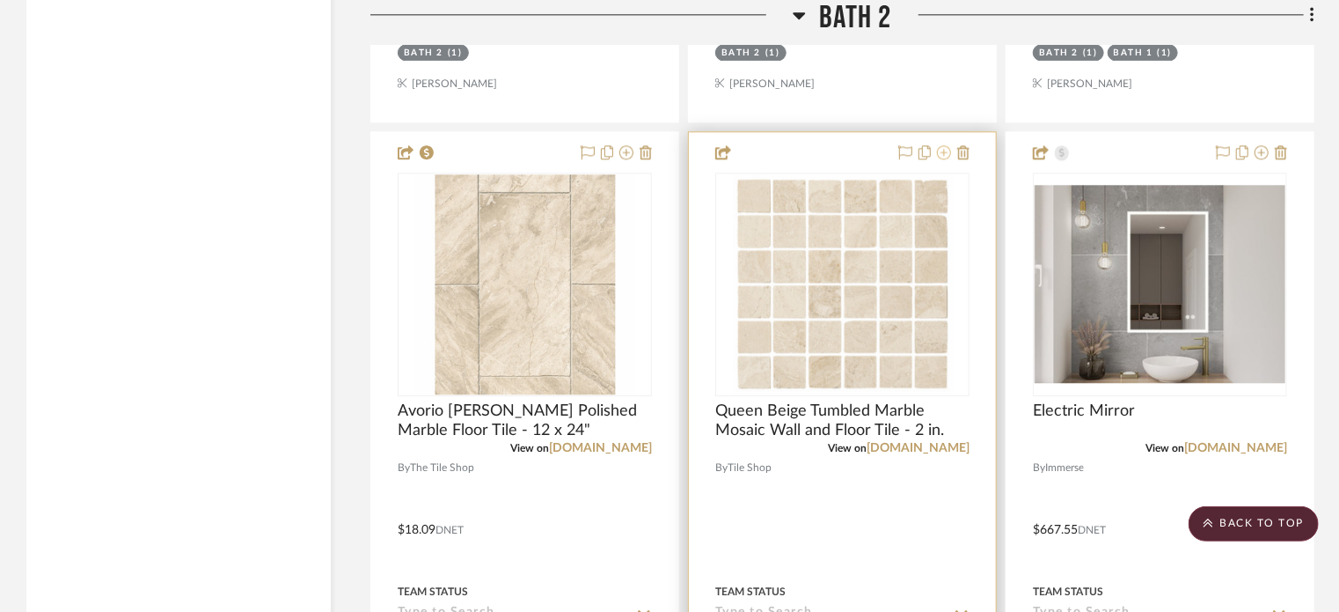
click at [942, 151] on icon at bounding box center [944, 152] width 14 height 14
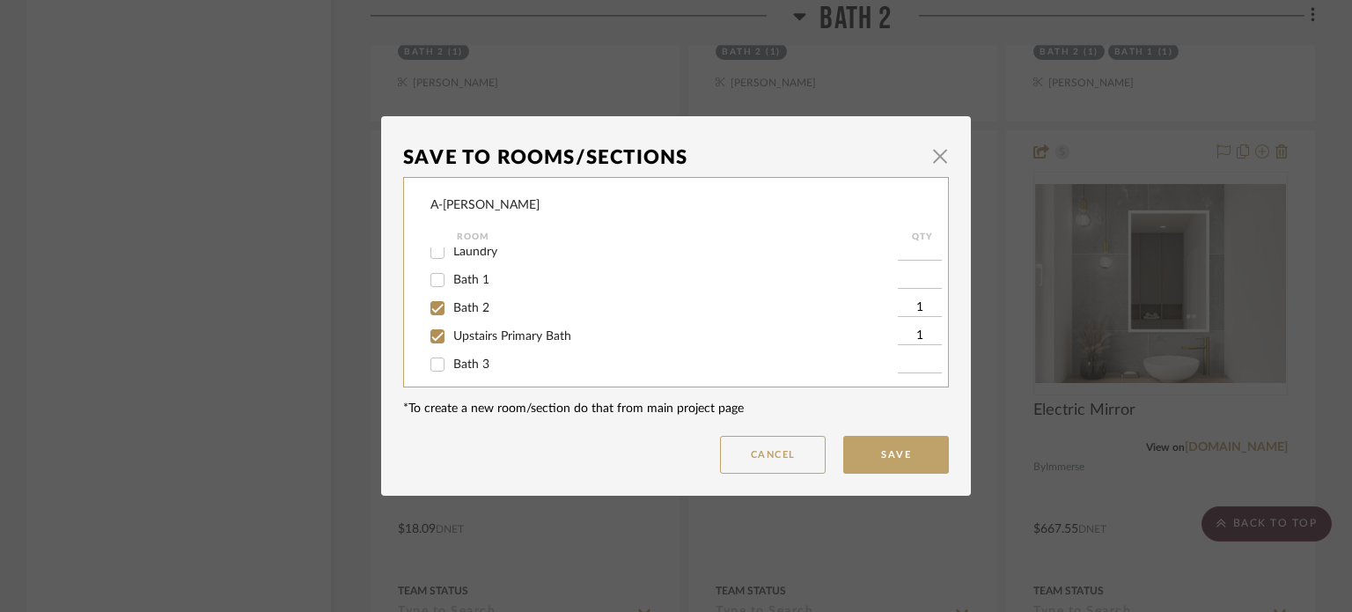
scroll to position [93, 0]
click at [790, 464] on button "Cancel" at bounding box center [773, 455] width 106 height 38
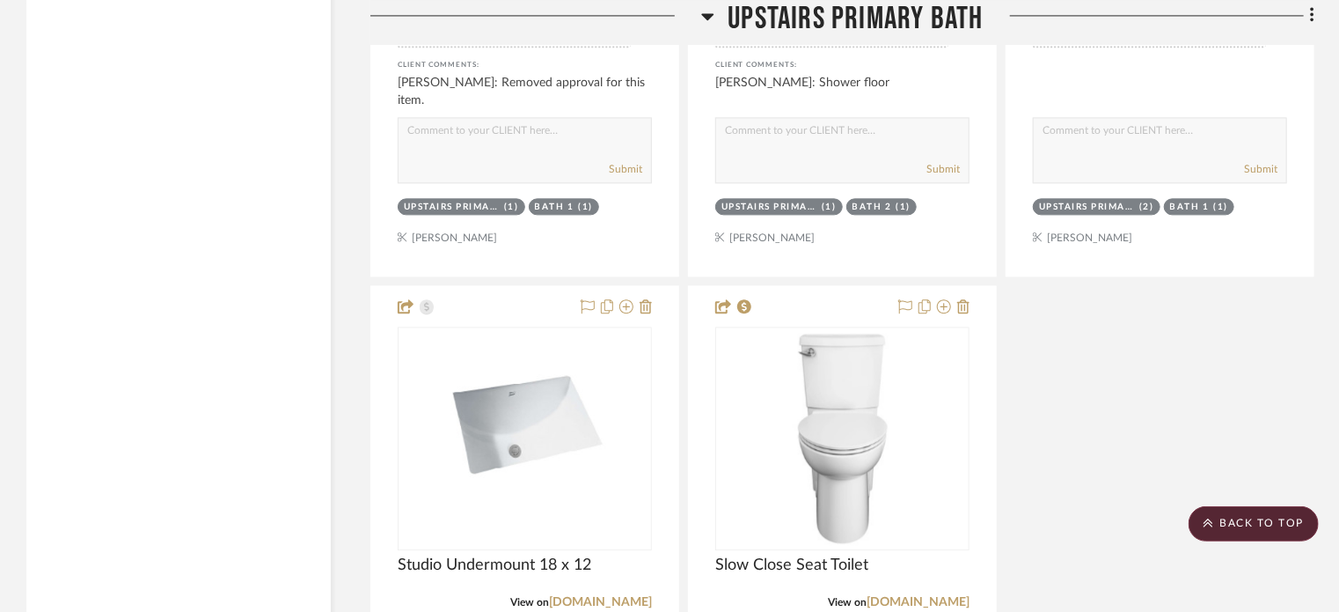
scroll to position [8578, 0]
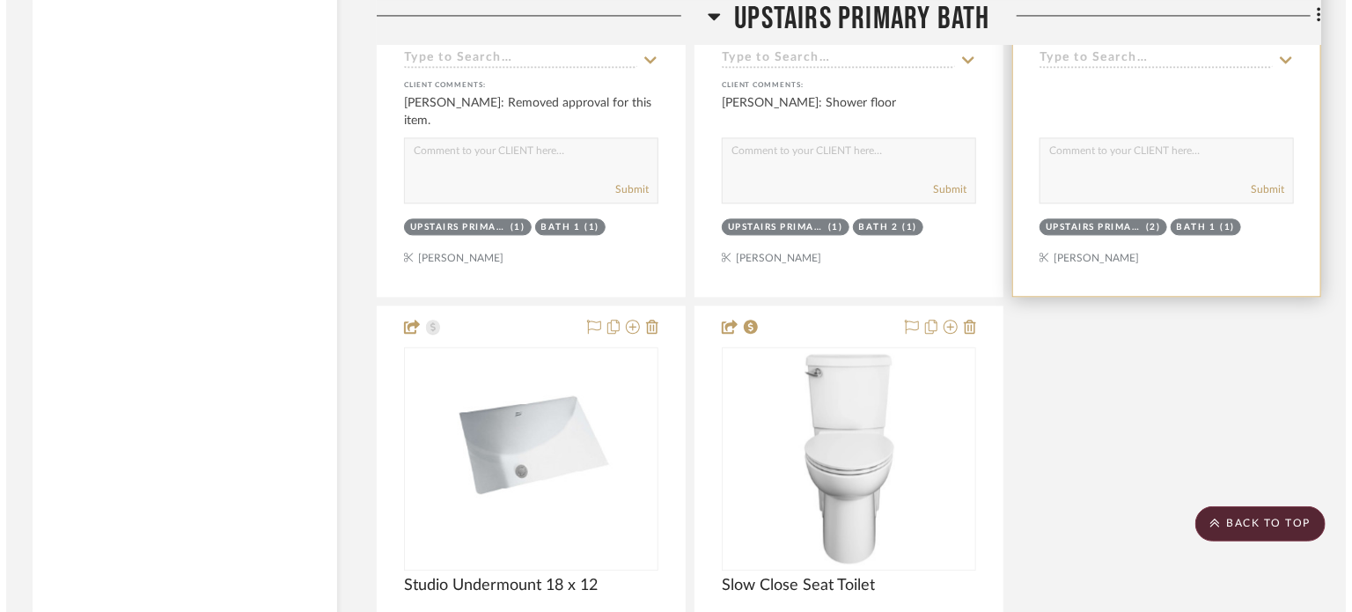
scroll to position [0, 0]
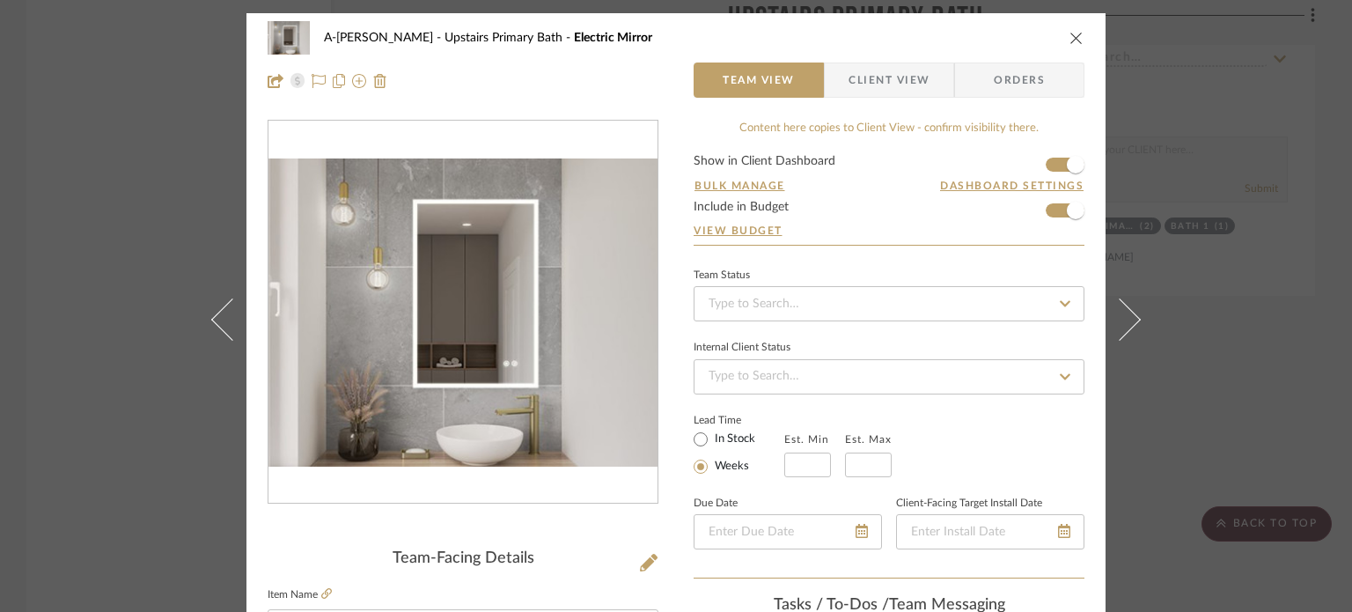
click at [1309, 473] on div "A-[PERSON_NAME] Upstairs Primary Bath Electric Mirror Team View Client View Ord…" at bounding box center [676, 306] width 1352 height 612
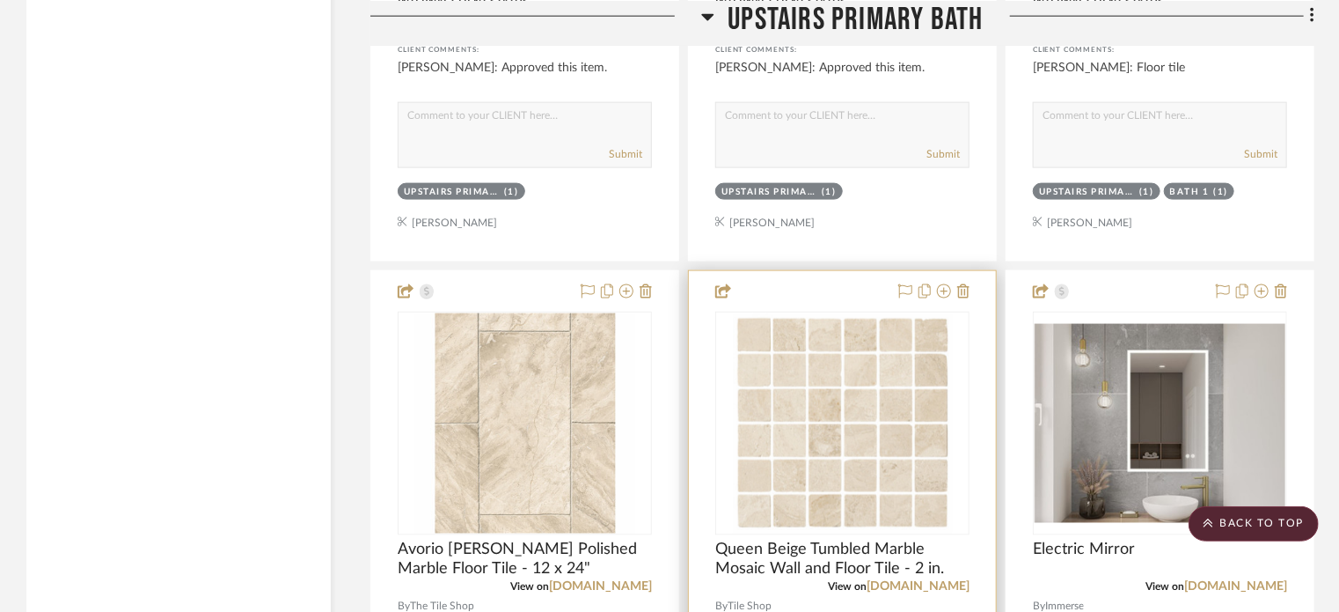
scroll to position [7832, 0]
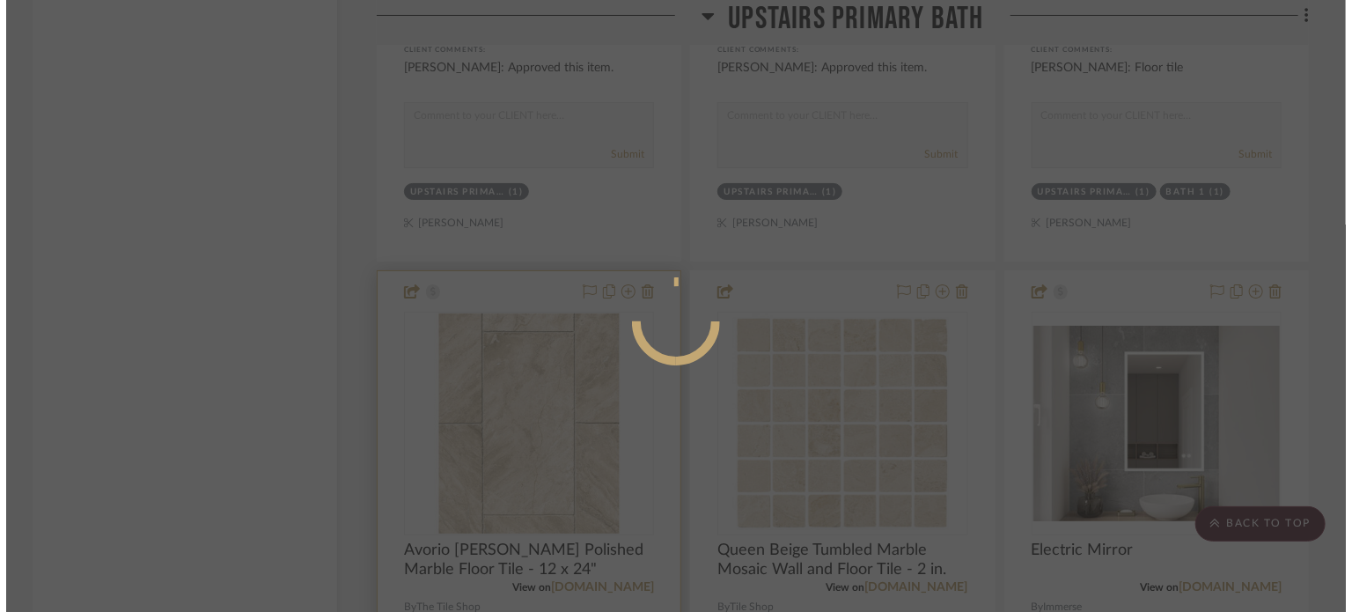
scroll to position [0, 0]
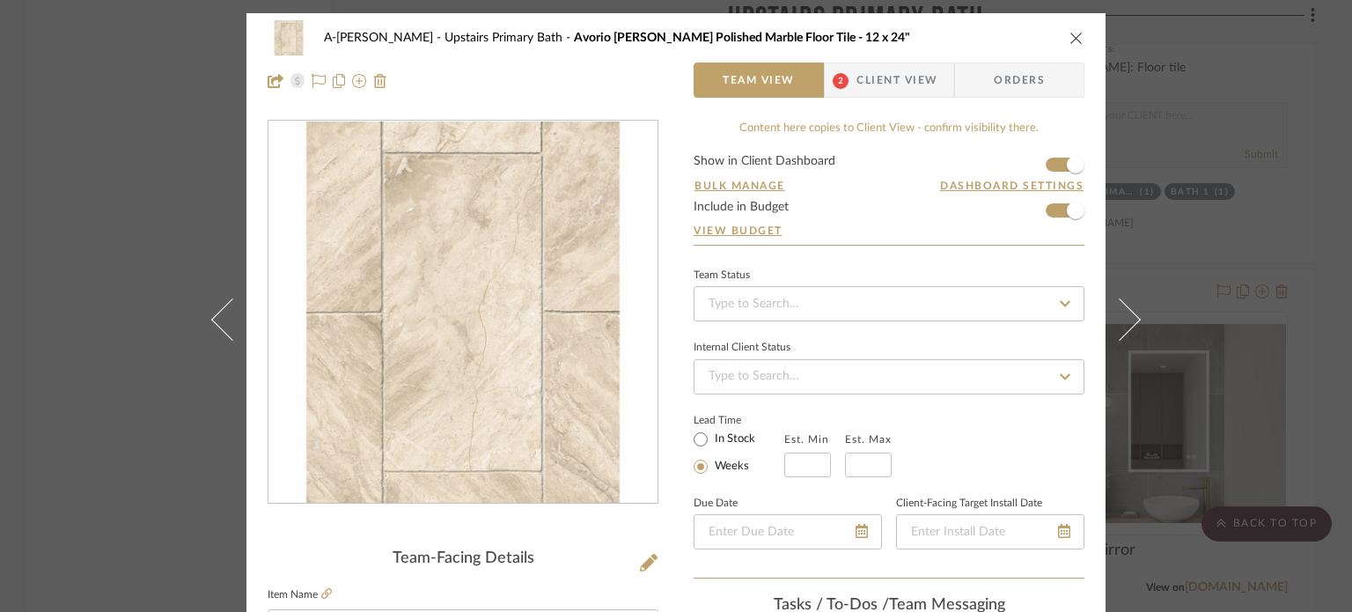
click at [515, 289] on img "0" at bounding box center [463, 312] width 382 height 382
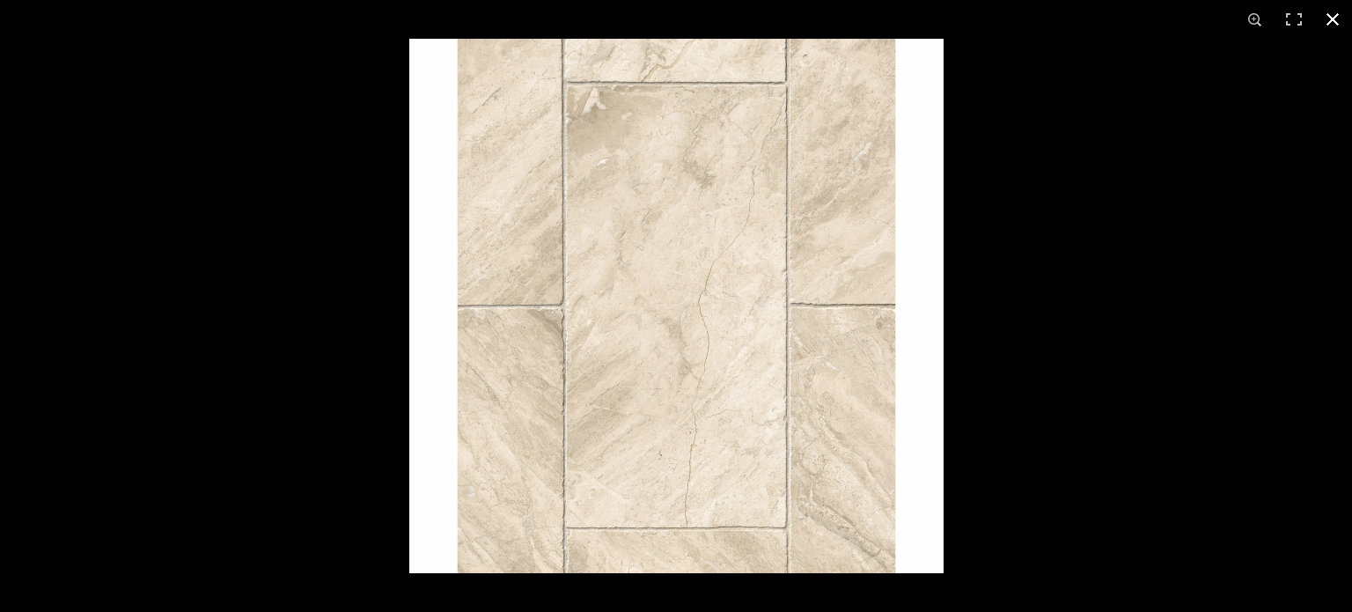
click at [246, 311] on div at bounding box center [676, 306] width 1352 height 612
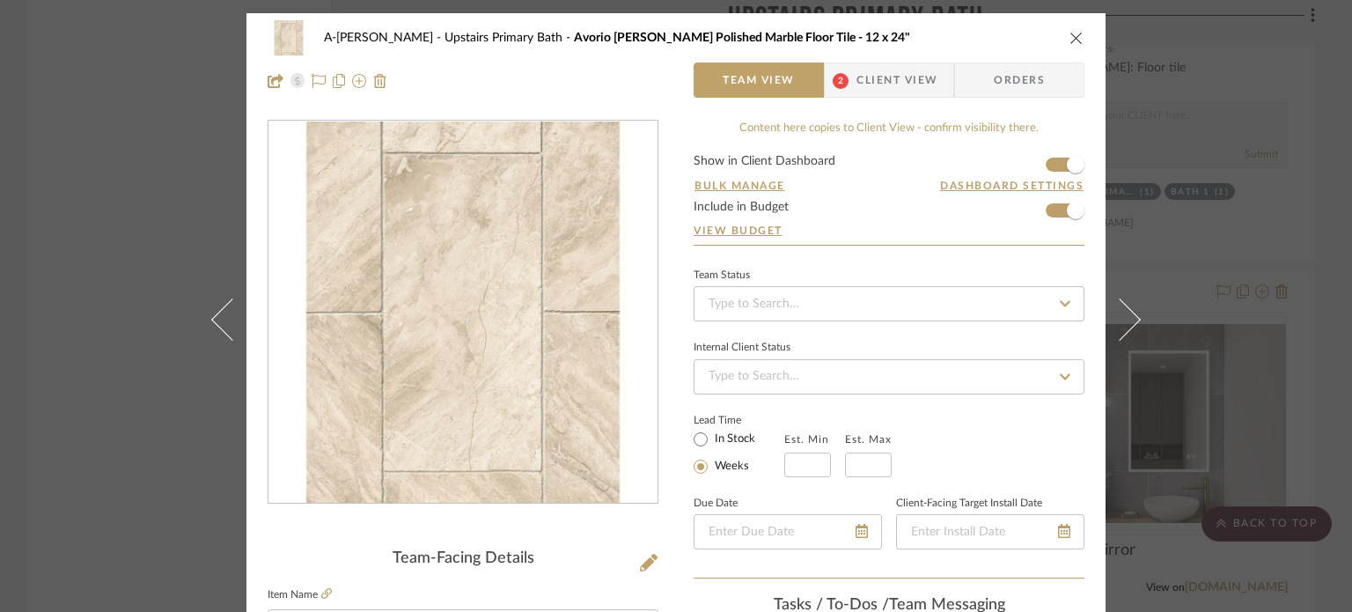
click at [141, 308] on div "A-[PERSON_NAME] Upstairs Primary Bath Avorio [PERSON_NAME] Polished Marble Floo…" at bounding box center [676, 306] width 1352 height 612
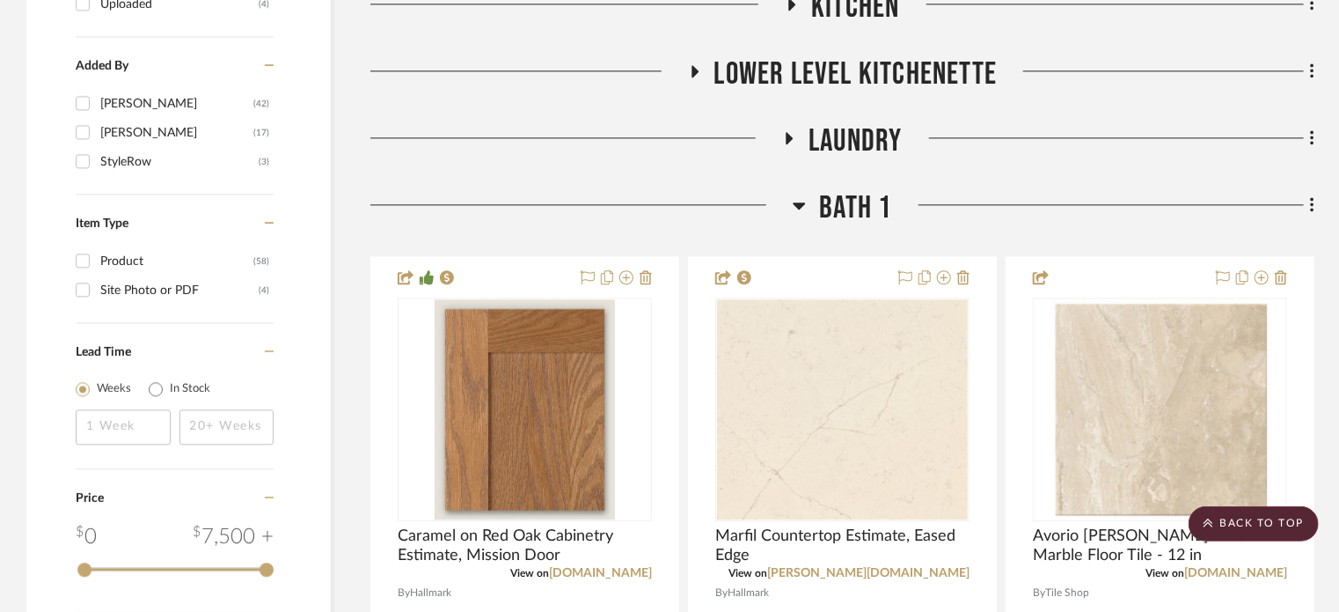
scroll to position [2084, 0]
click at [841, 209] on span "Bath 1" at bounding box center [855, 206] width 72 height 38
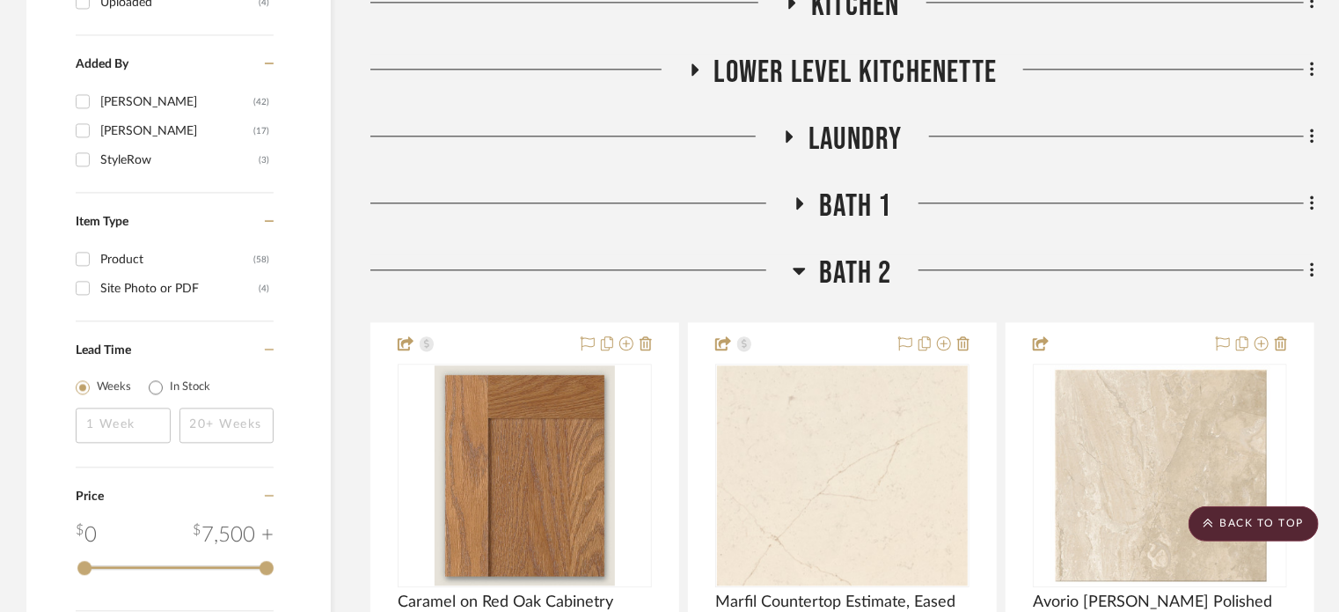
click at [848, 266] on span "Bath 2" at bounding box center [855, 273] width 72 height 38
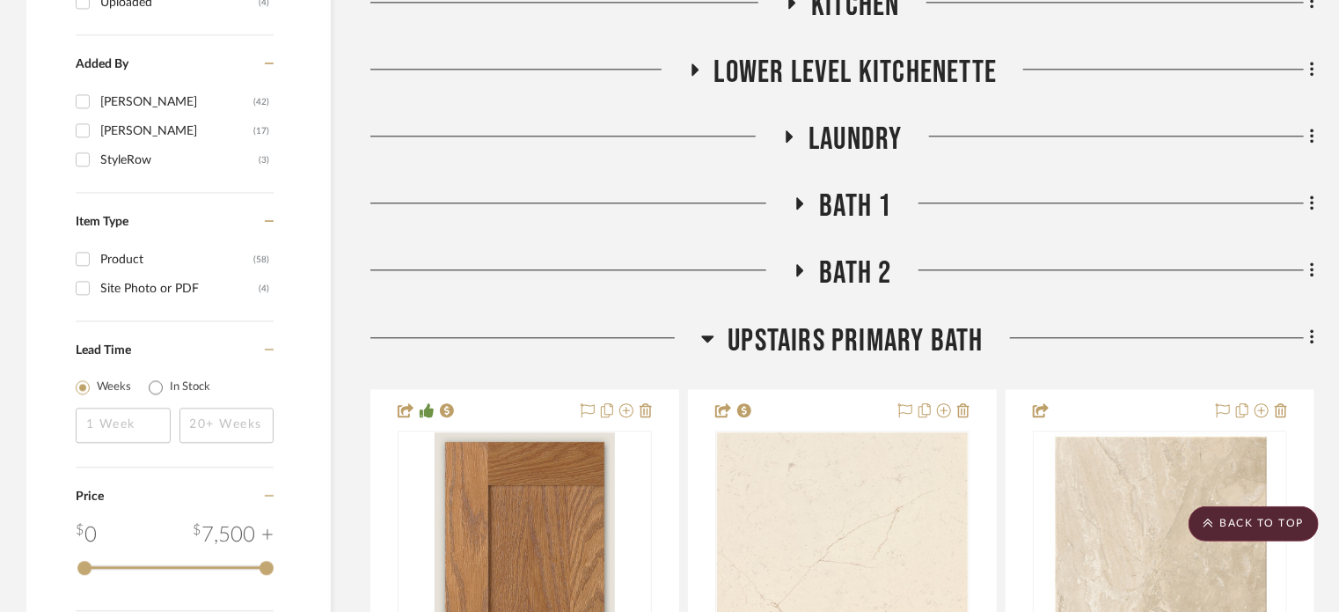
click at [858, 333] on span "Upstairs Primary Bath" at bounding box center [855, 341] width 255 height 38
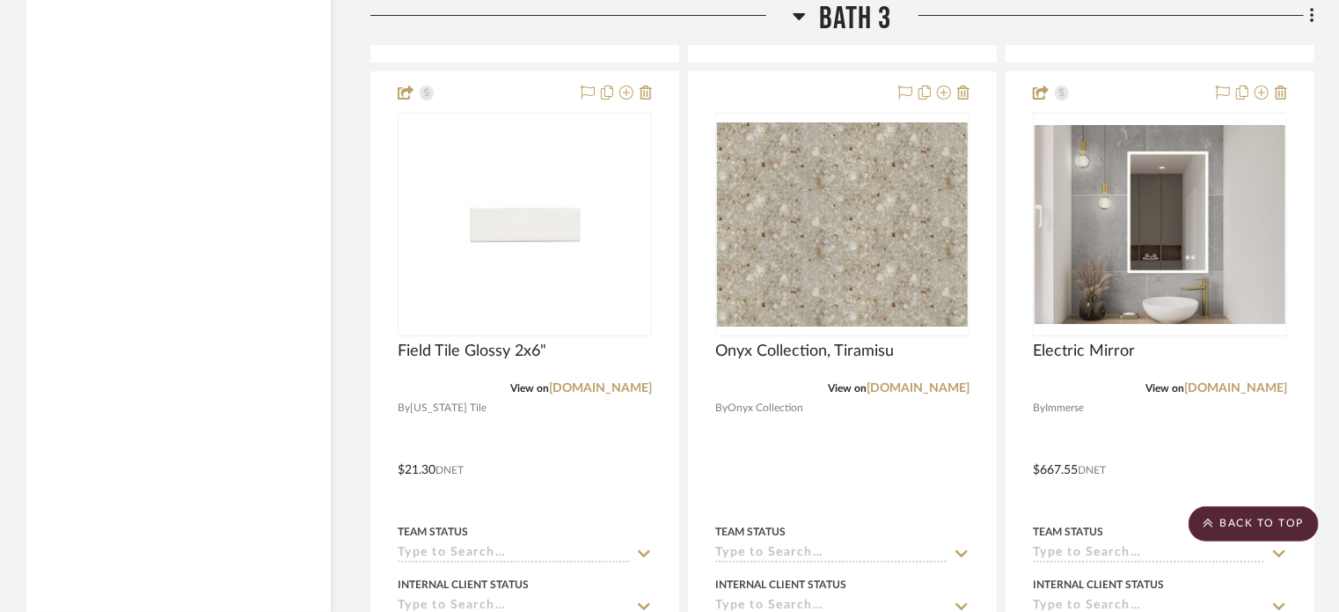
scroll to position [3249, 0]
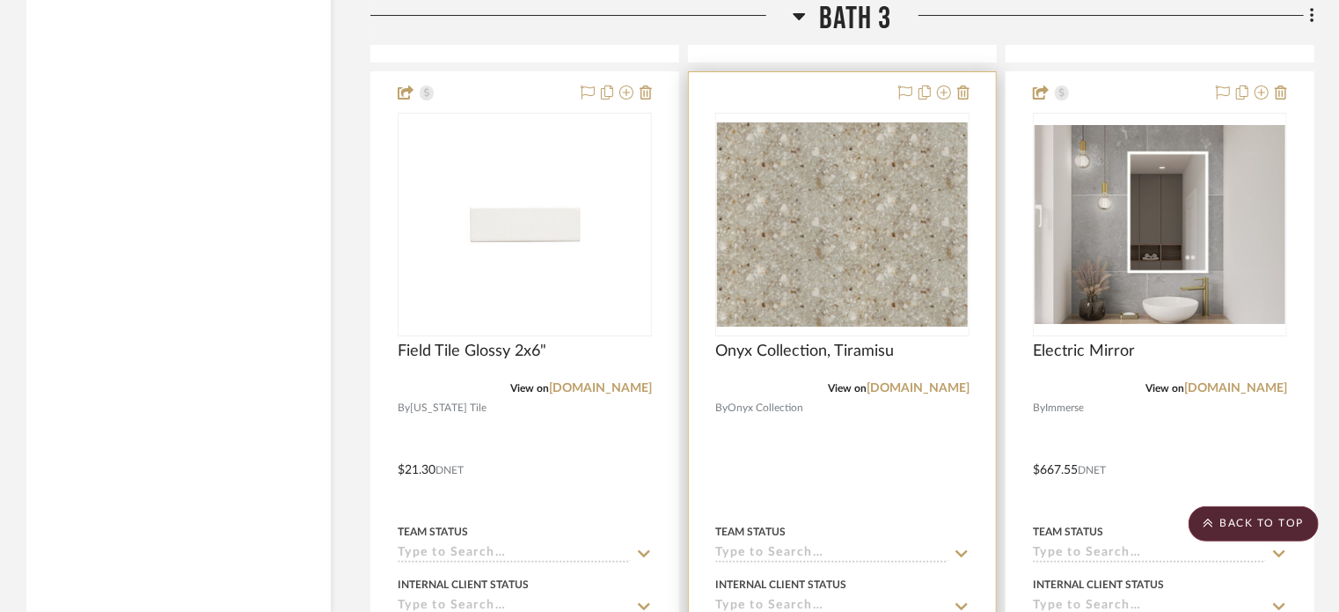
click at [862, 464] on div at bounding box center [842, 457] width 307 height 770
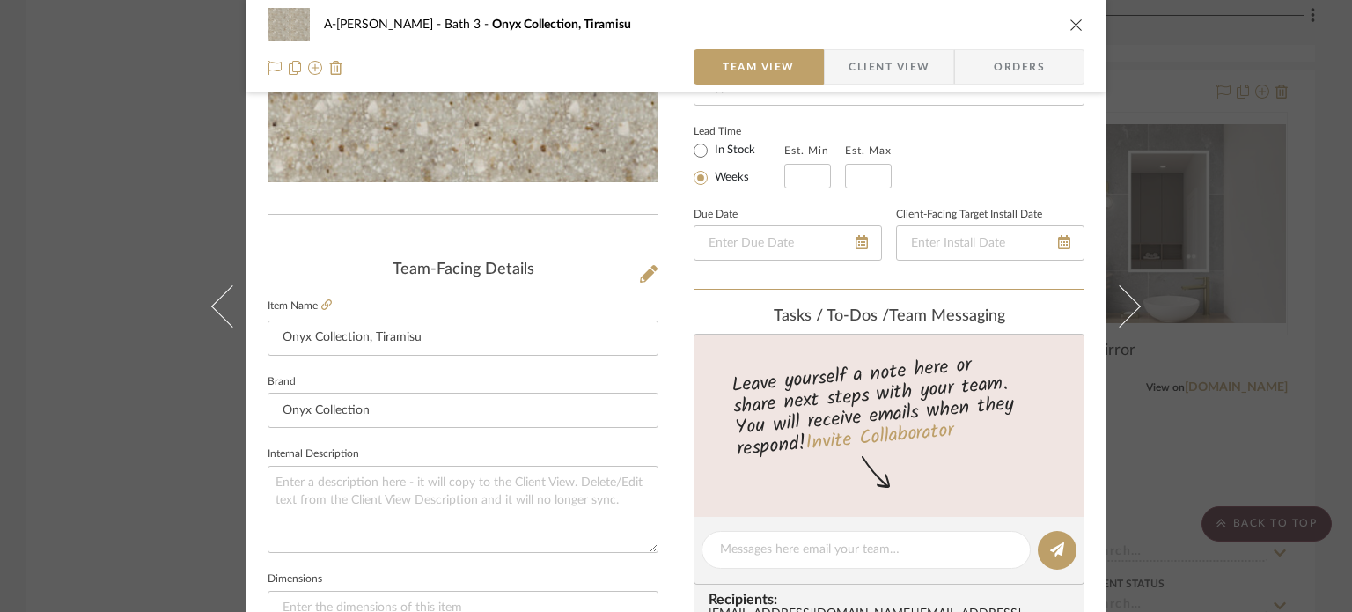
scroll to position [401, 0]
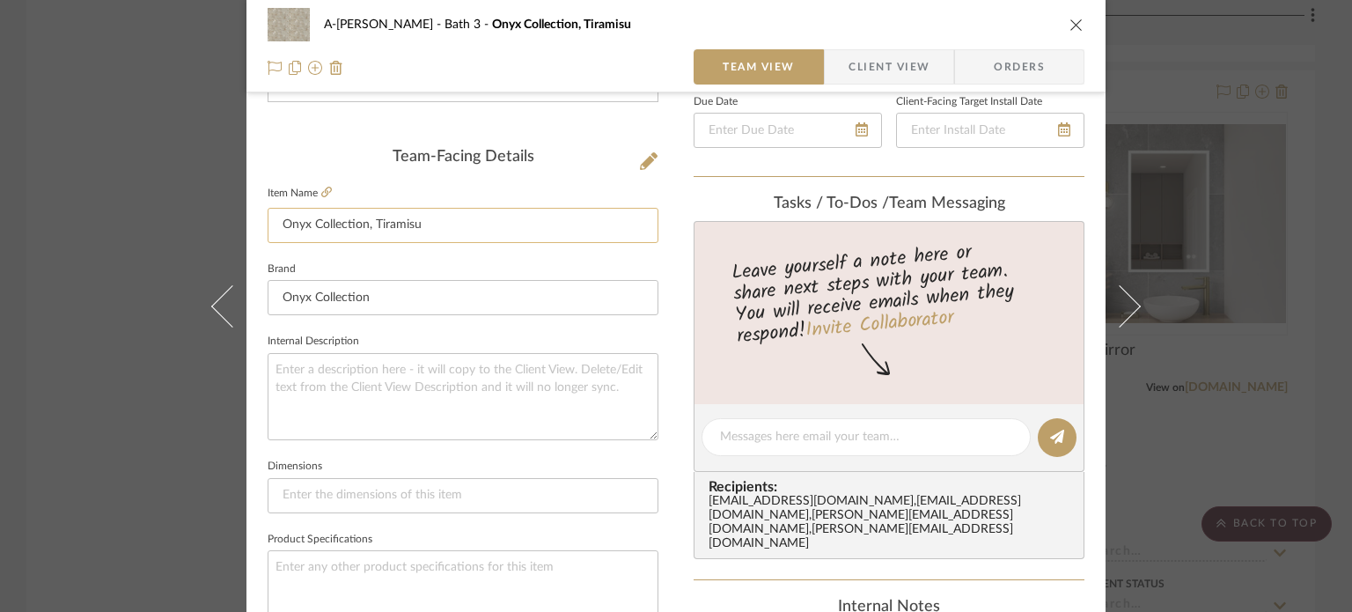
click at [393, 221] on input "Onyx Collection, Tiramisu" at bounding box center [462, 225] width 391 height 35
type input "Onyx Collection, Prospect"
click at [460, 274] on fieldset "Brand Onyx Collection" at bounding box center [462, 286] width 391 height 59
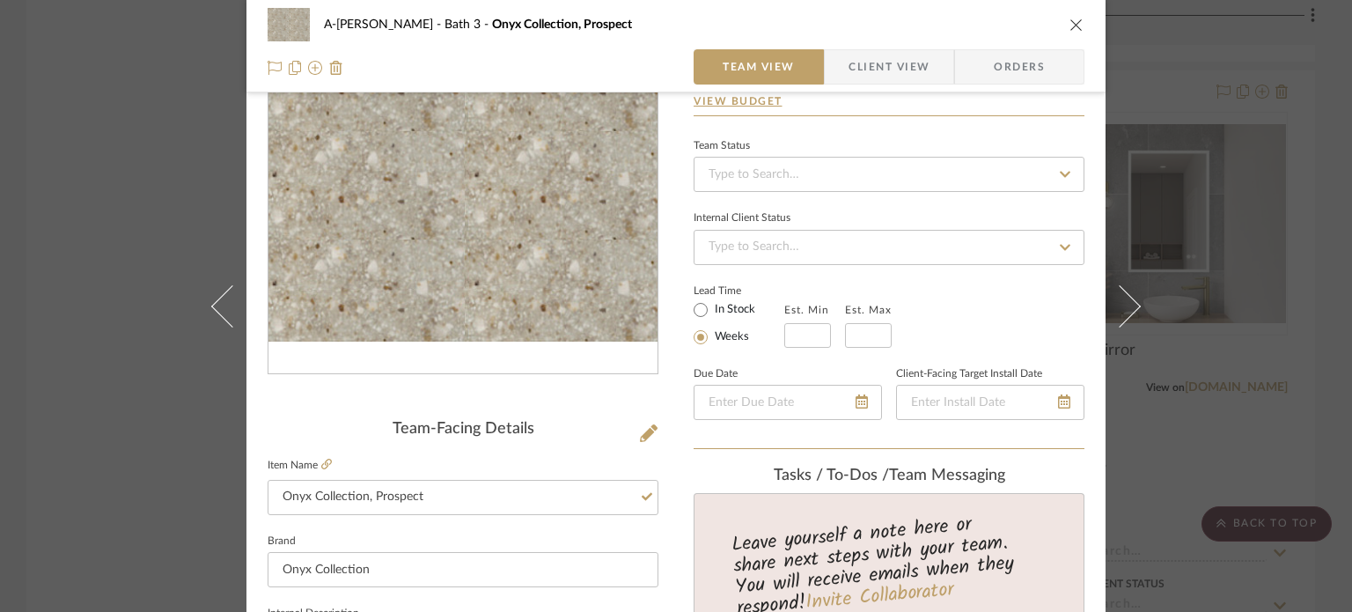
scroll to position [123, 0]
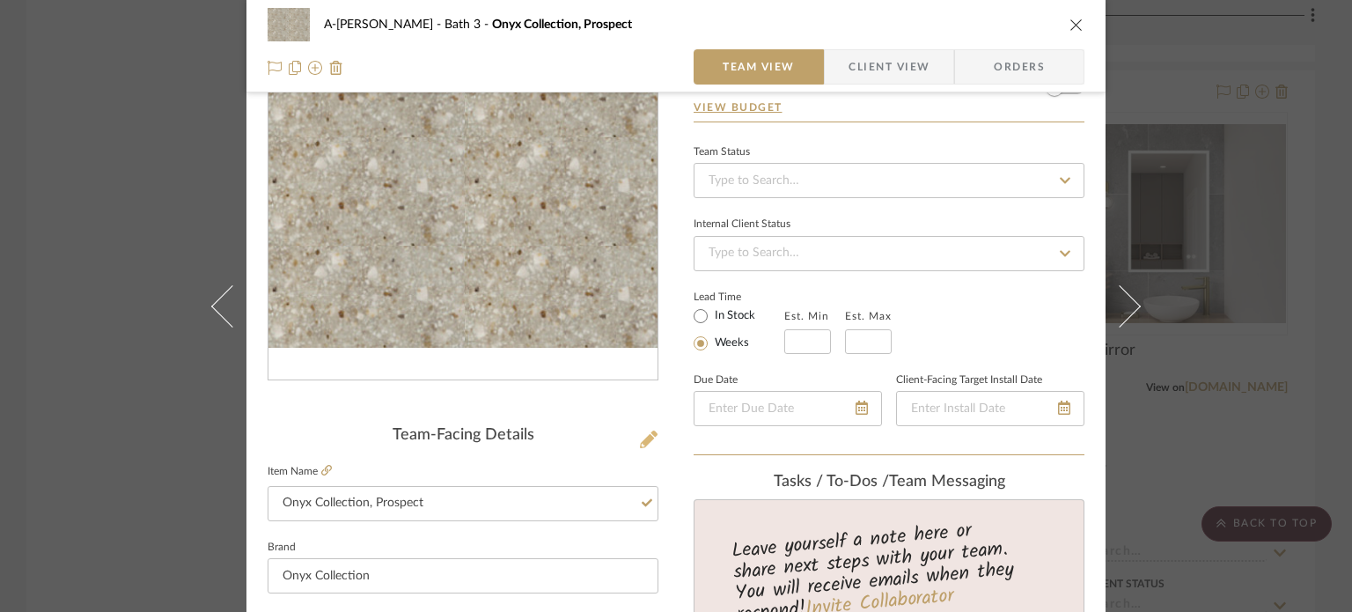
click at [641, 436] on icon at bounding box center [649, 439] width 18 height 18
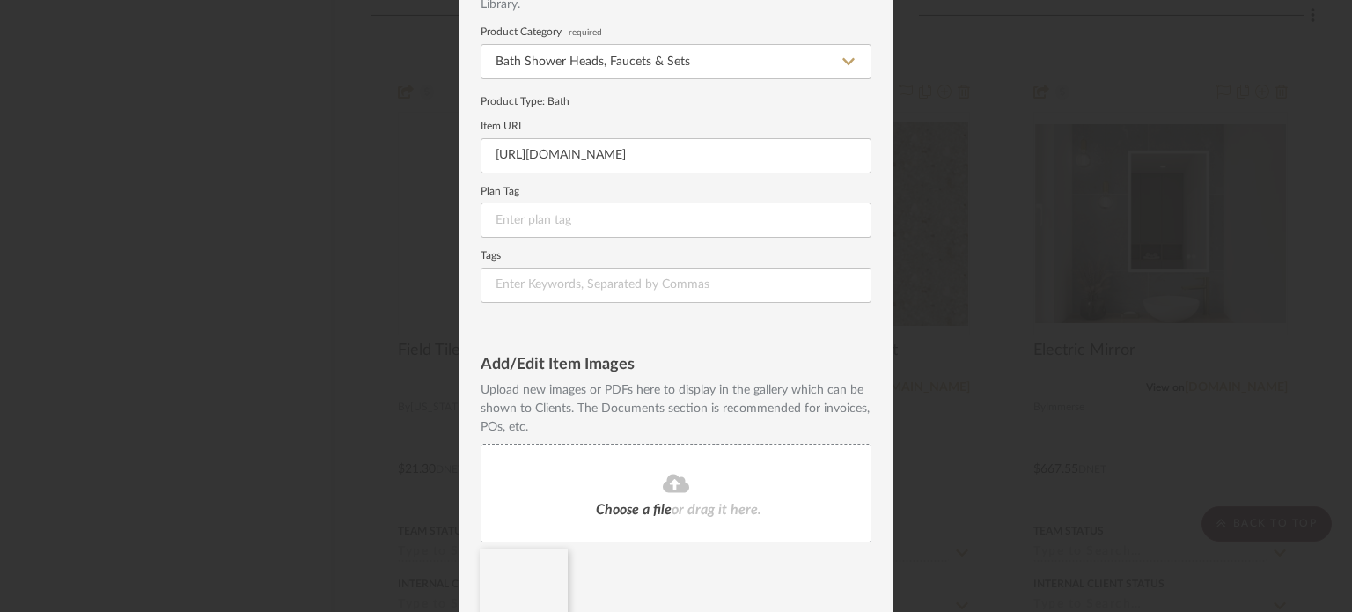
scroll to position [155, 0]
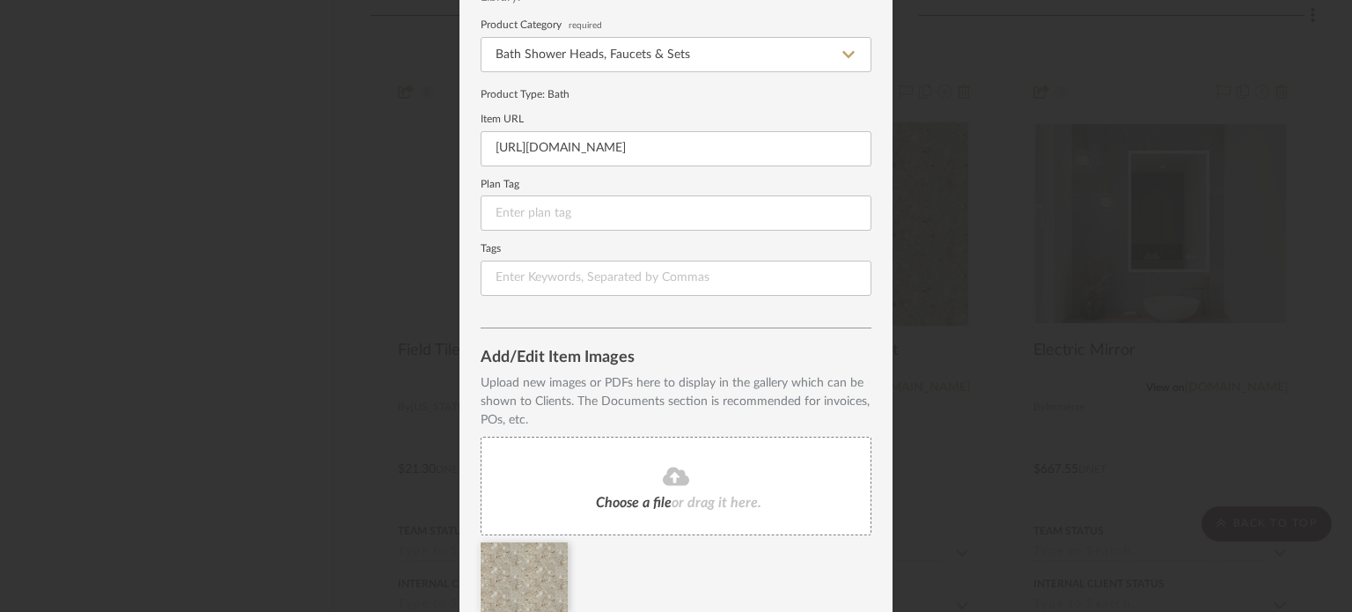
click at [663, 485] on icon at bounding box center [676, 475] width 26 height 21
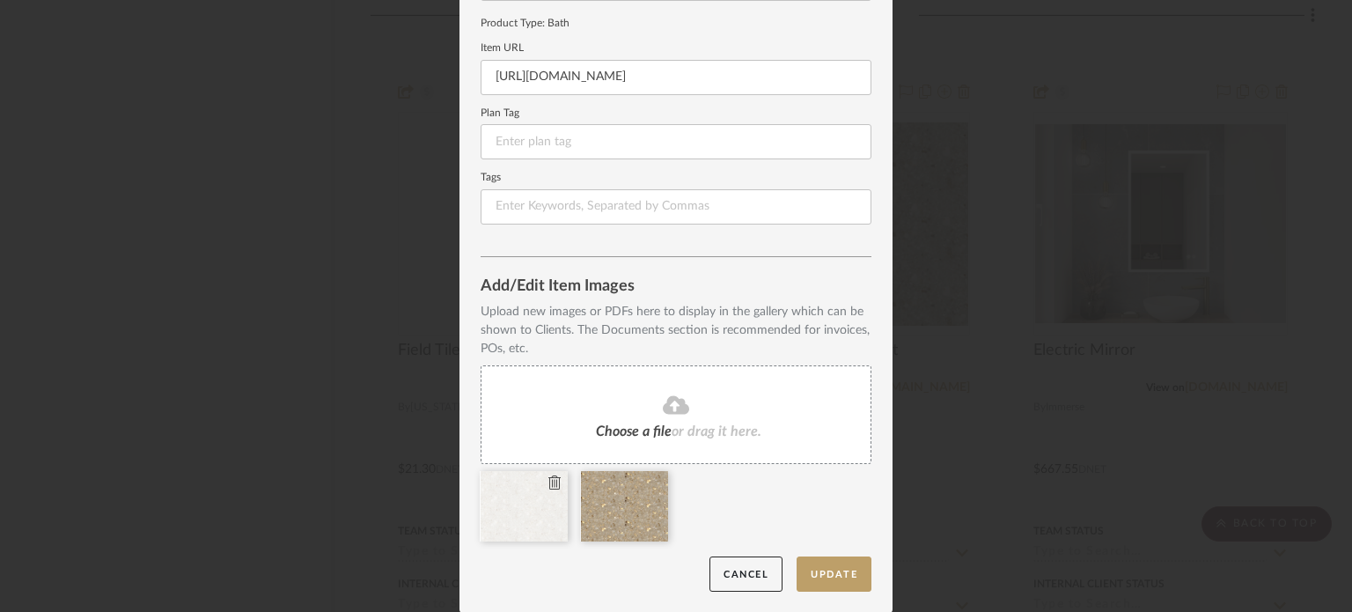
click at [551, 477] on icon at bounding box center [554, 482] width 12 height 14
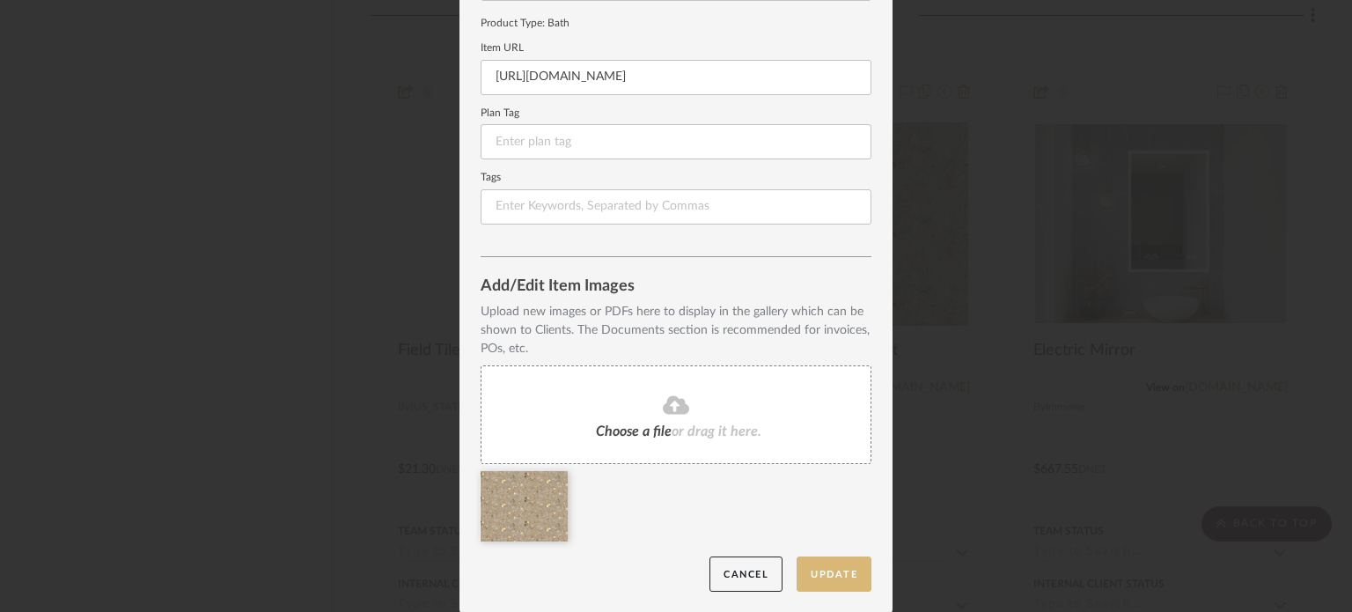
click at [820, 573] on button "Update" at bounding box center [833, 574] width 75 height 36
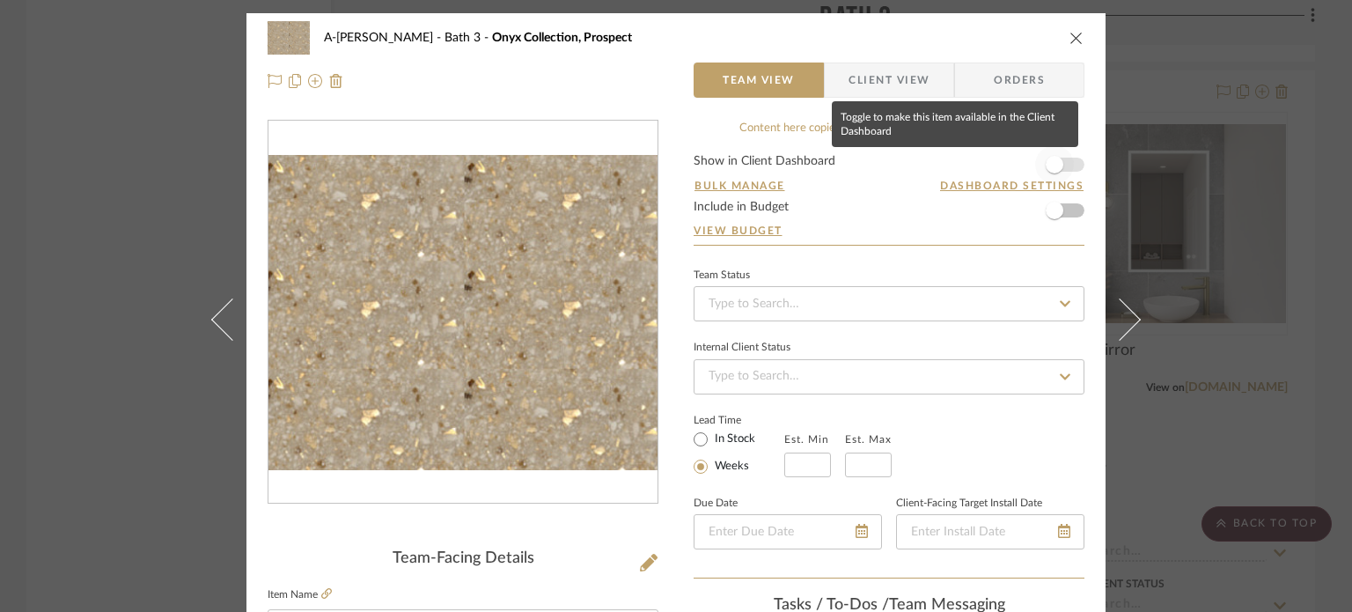
click at [1056, 164] on span "button" at bounding box center [1054, 165] width 18 height 18
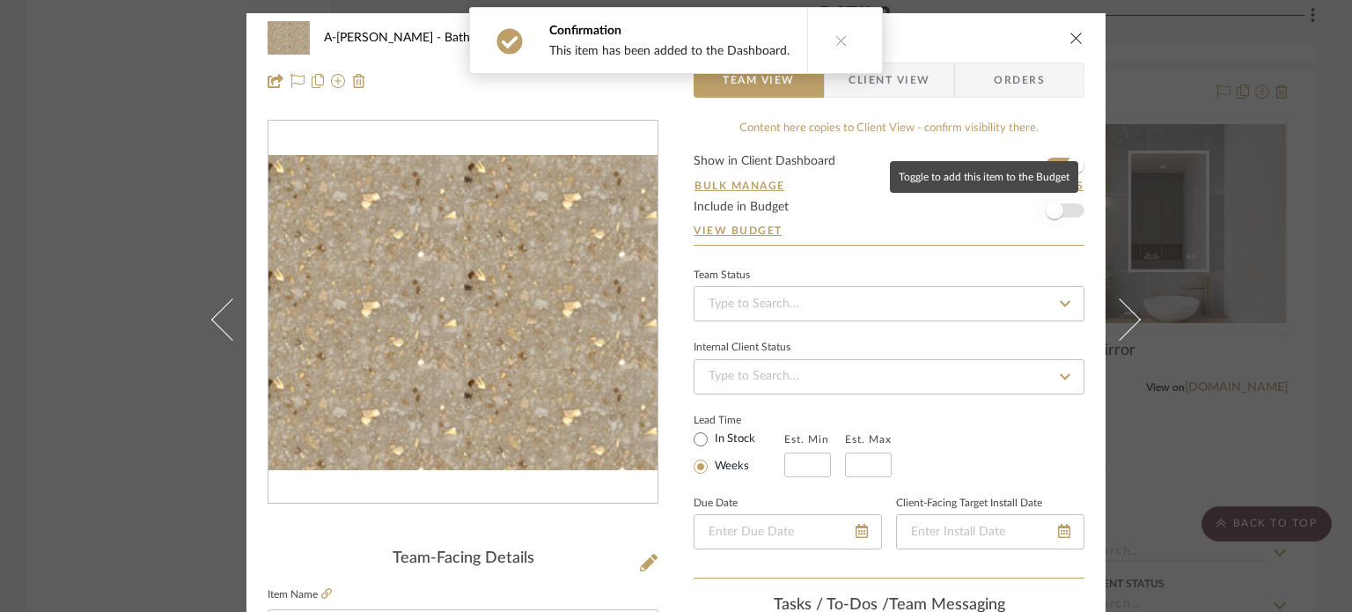
click at [1058, 207] on span "button" at bounding box center [1054, 210] width 39 height 39
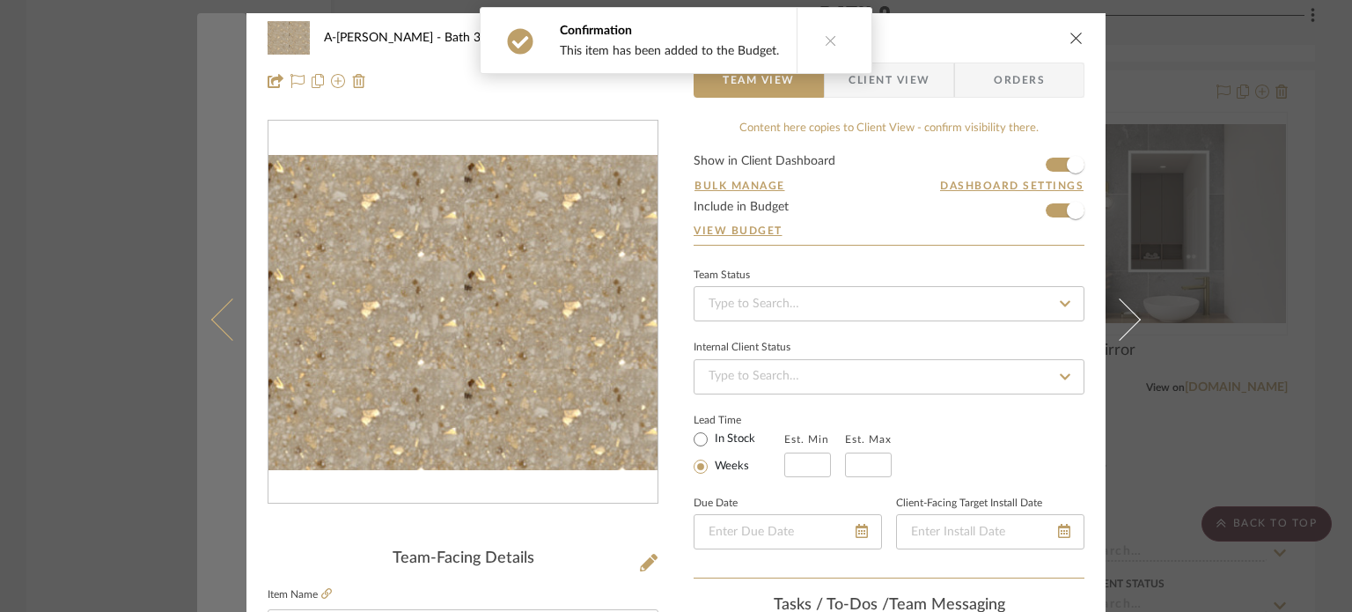
click at [229, 349] on button at bounding box center [221, 319] width 49 height 612
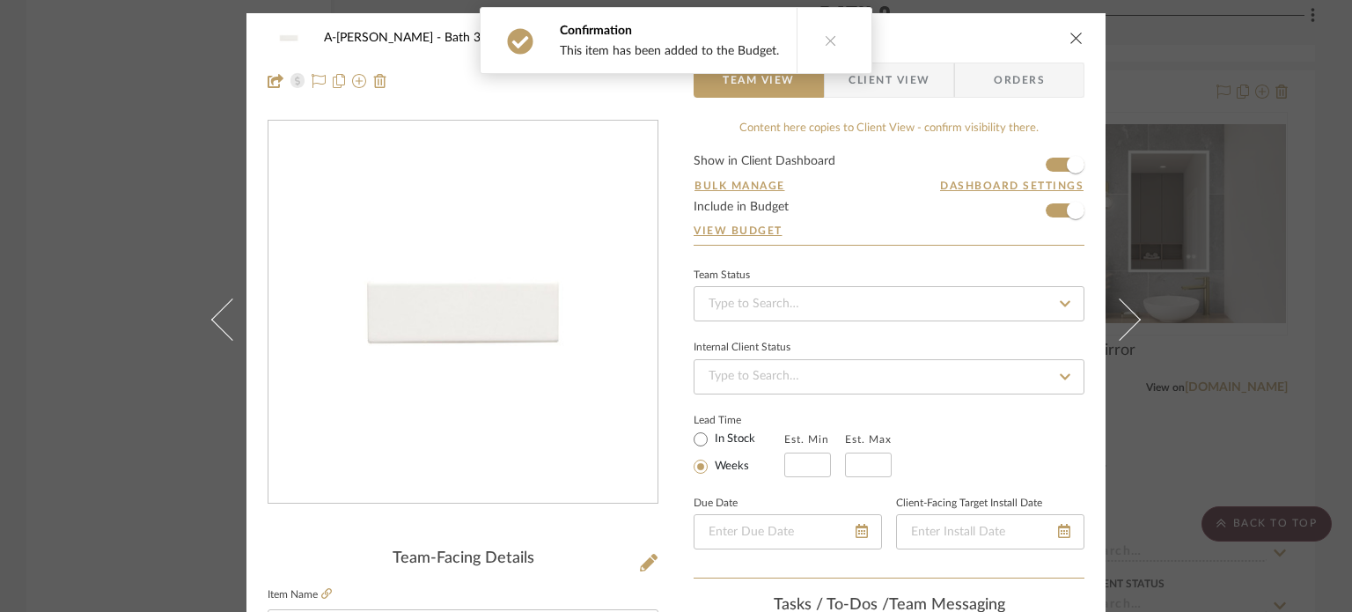
click at [92, 350] on div "A-[PERSON_NAME] Bath 3 Field Tile Glossy 2x6" Team View Client View Orders Team…" at bounding box center [676, 306] width 1352 height 612
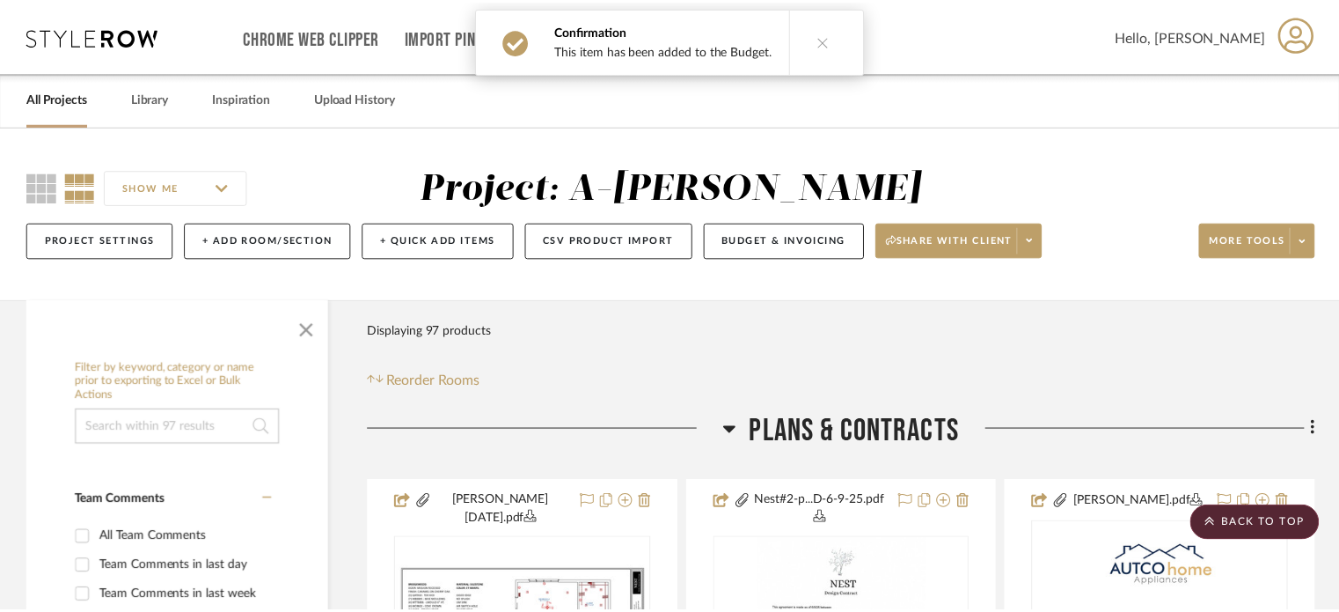
scroll to position [3249, 0]
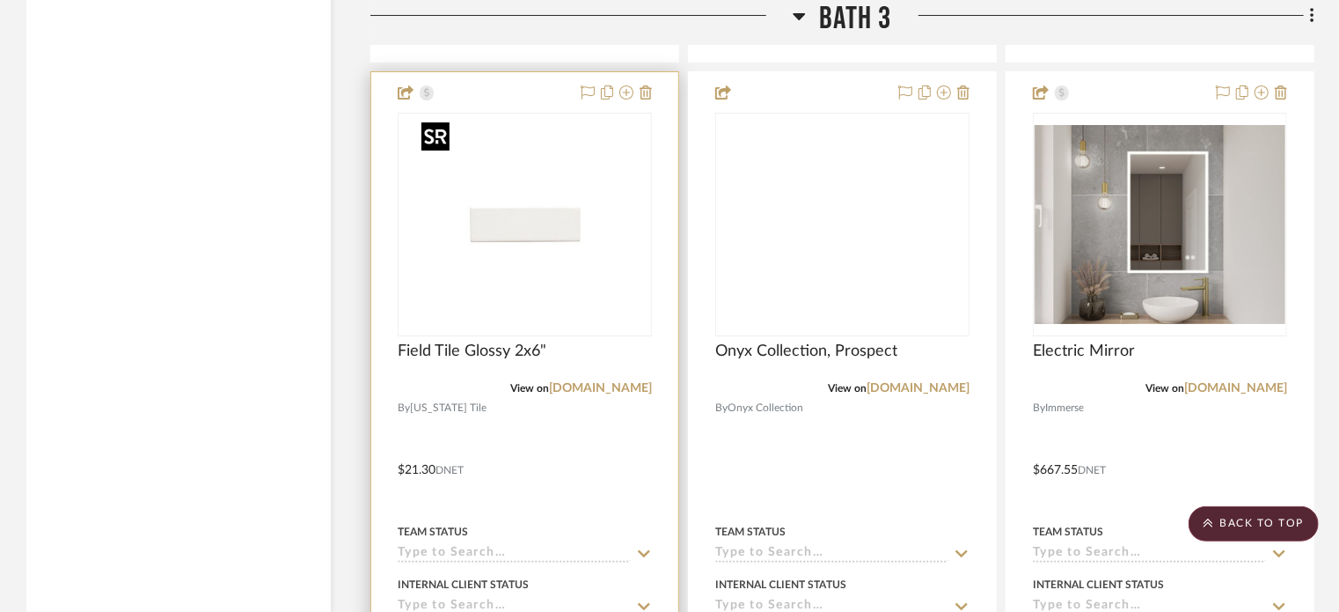
click at [524, 310] on img "0" at bounding box center [525, 224] width 220 height 220
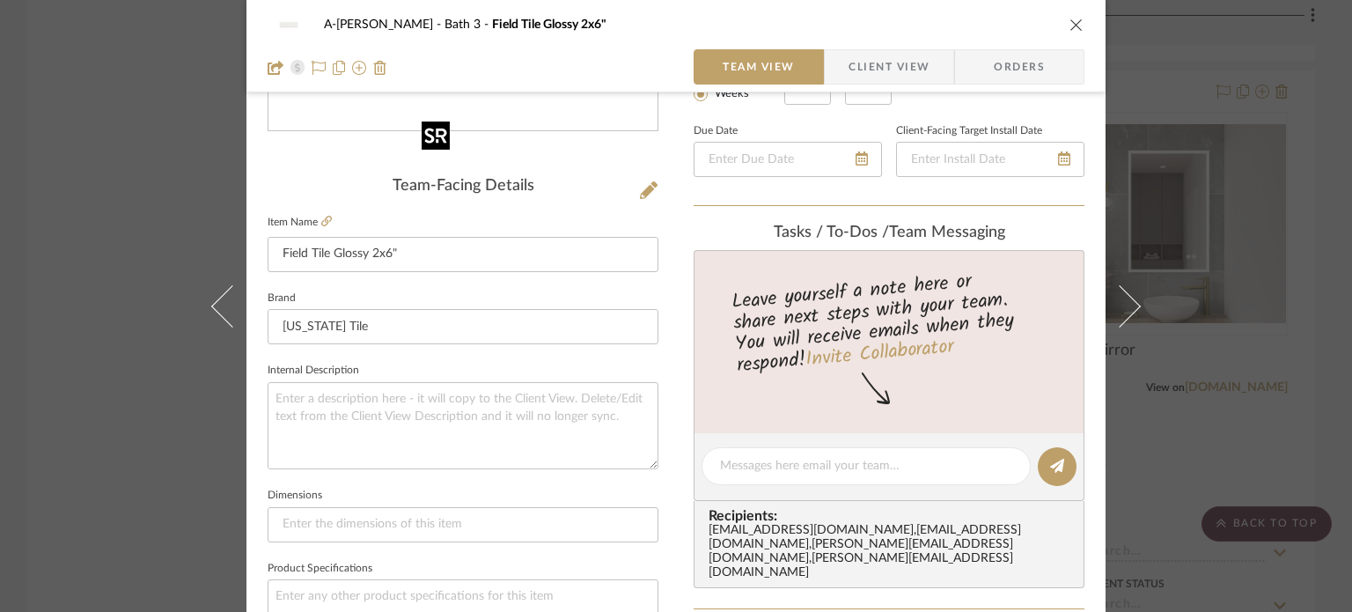
scroll to position [386, 0]
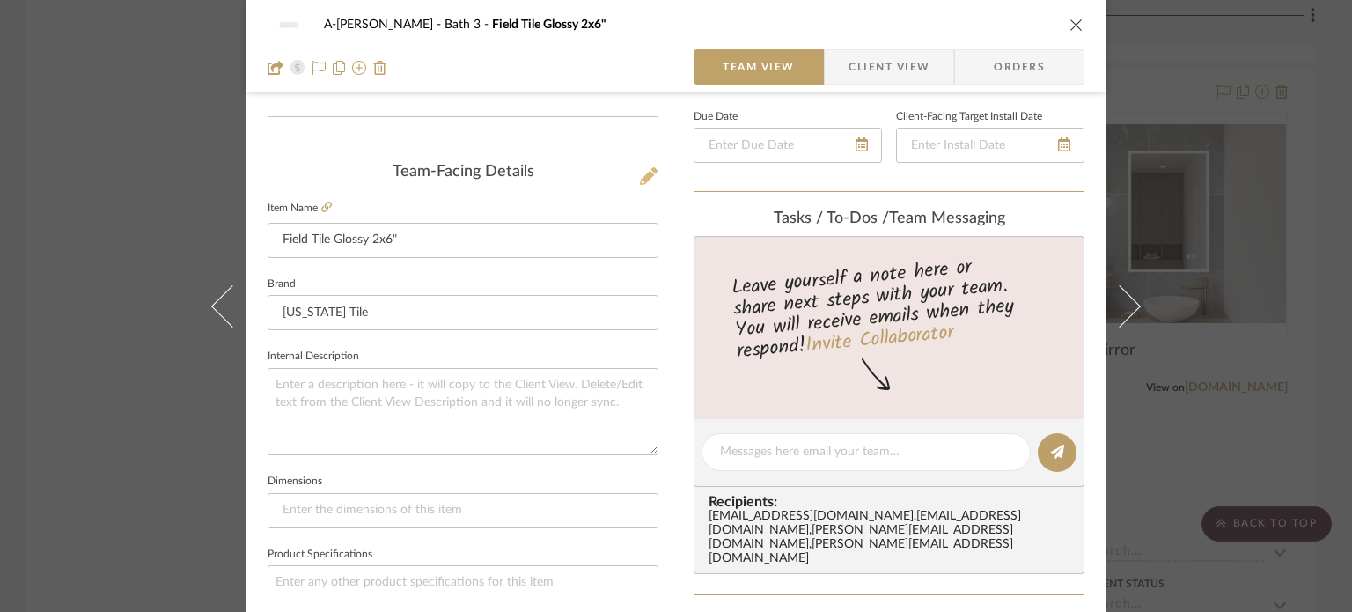
click at [646, 172] on icon at bounding box center [649, 176] width 18 height 18
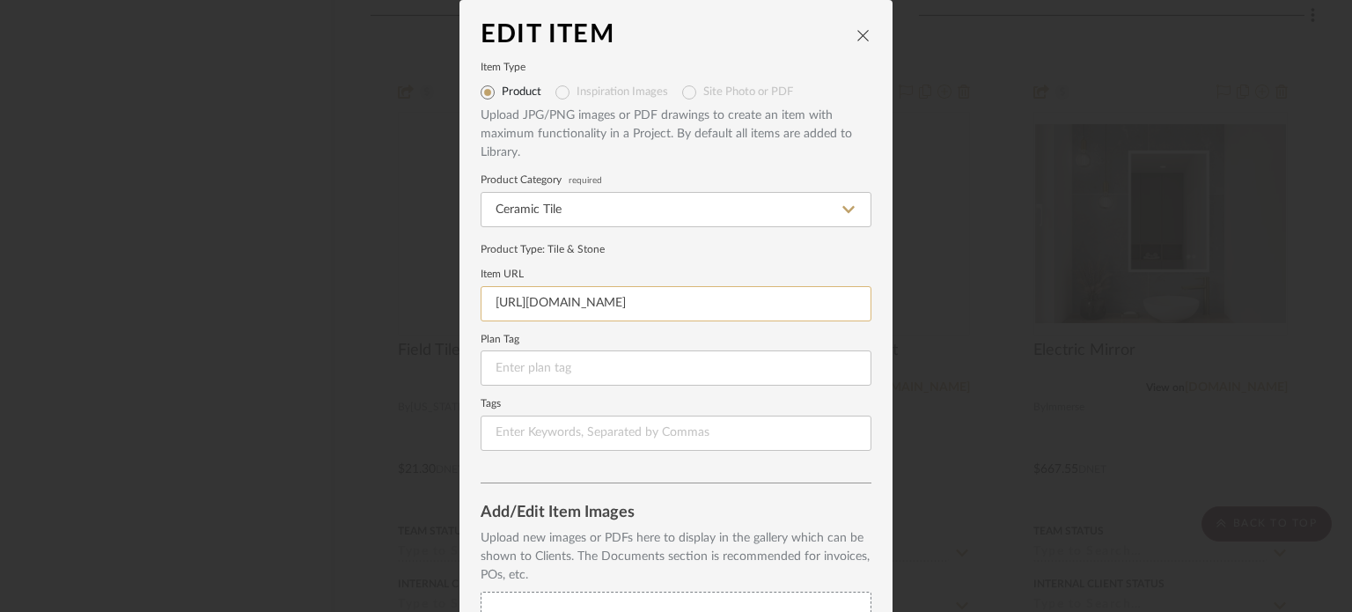
click at [641, 302] on input "[URL][DOMAIN_NAME]" at bounding box center [675, 303] width 391 height 35
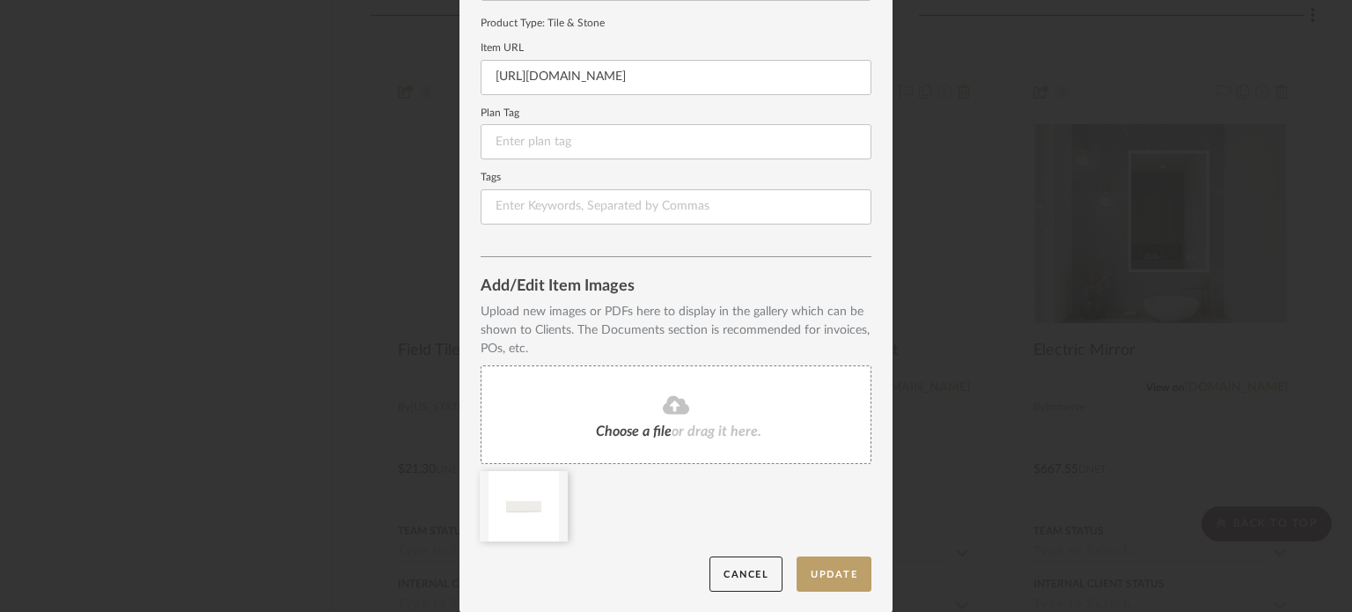
click at [659, 429] on span "Choose a file" at bounding box center [634, 431] width 76 height 14
click at [830, 580] on button "Update" at bounding box center [833, 574] width 75 height 36
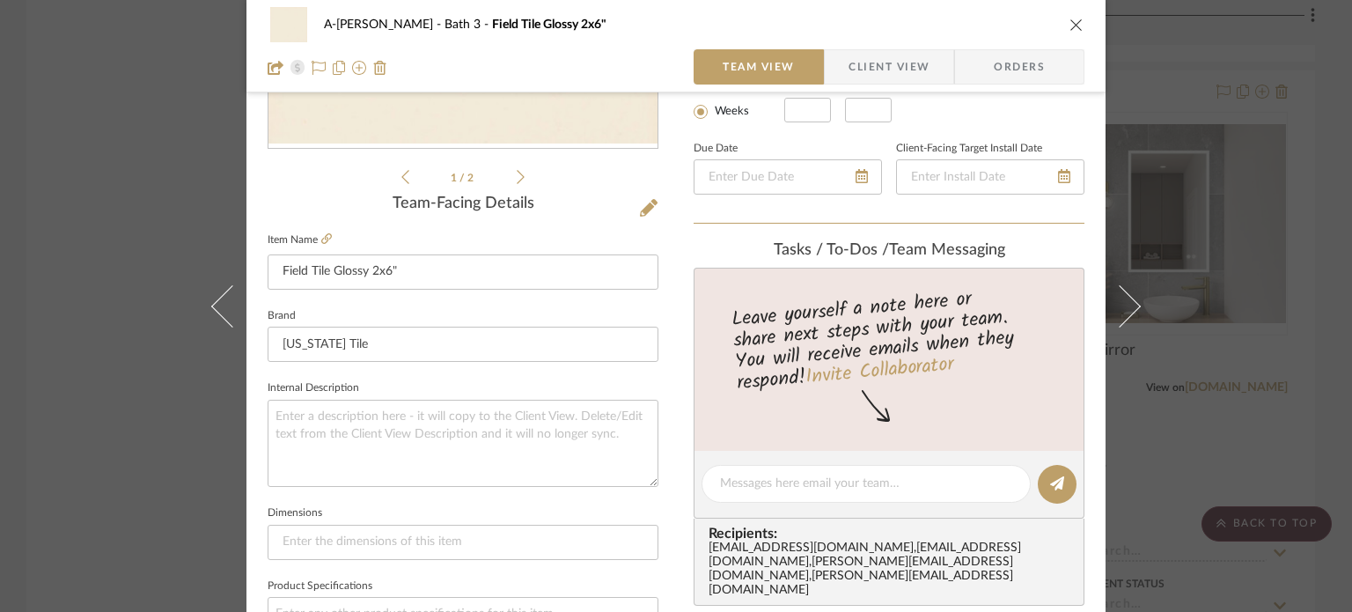
scroll to position [355, 0]
click at [422, 273] on input "Field Tile Glossy 2x6"" at bounding box center [462, 270] width 391 height 35
type input "Field Tile Glossy 12x4""
paste input "STELLAR MARTINI GLOSS 4X12"
type input "STELLAR MARTINI GLOSS 4X12"
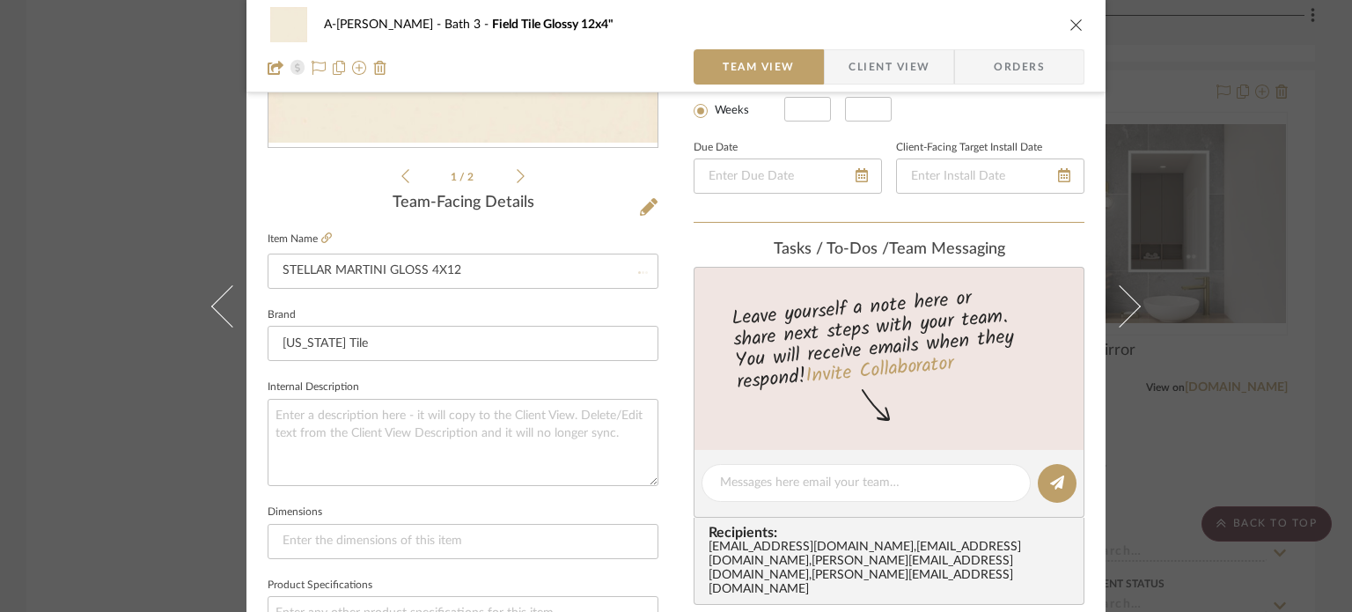
click at [442, 312] on fieldset "Brand [US_STATE] Tile" at bounding box center [462, 332] width 391 height 59
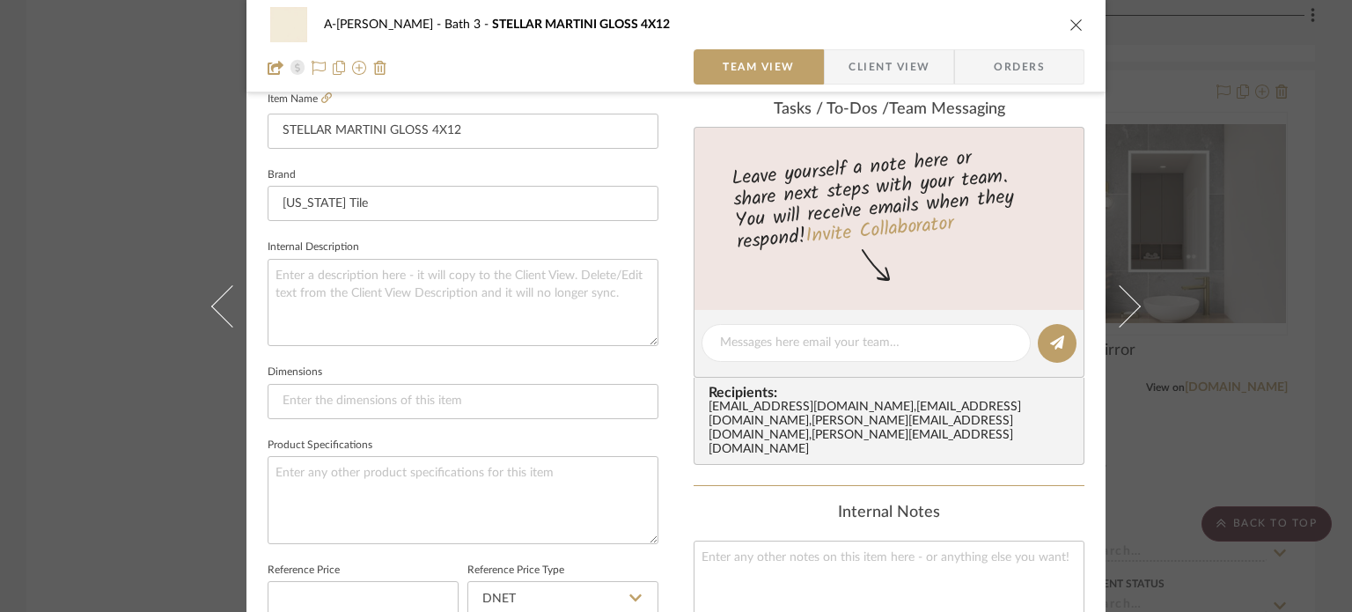
scroll to position [802, 0]
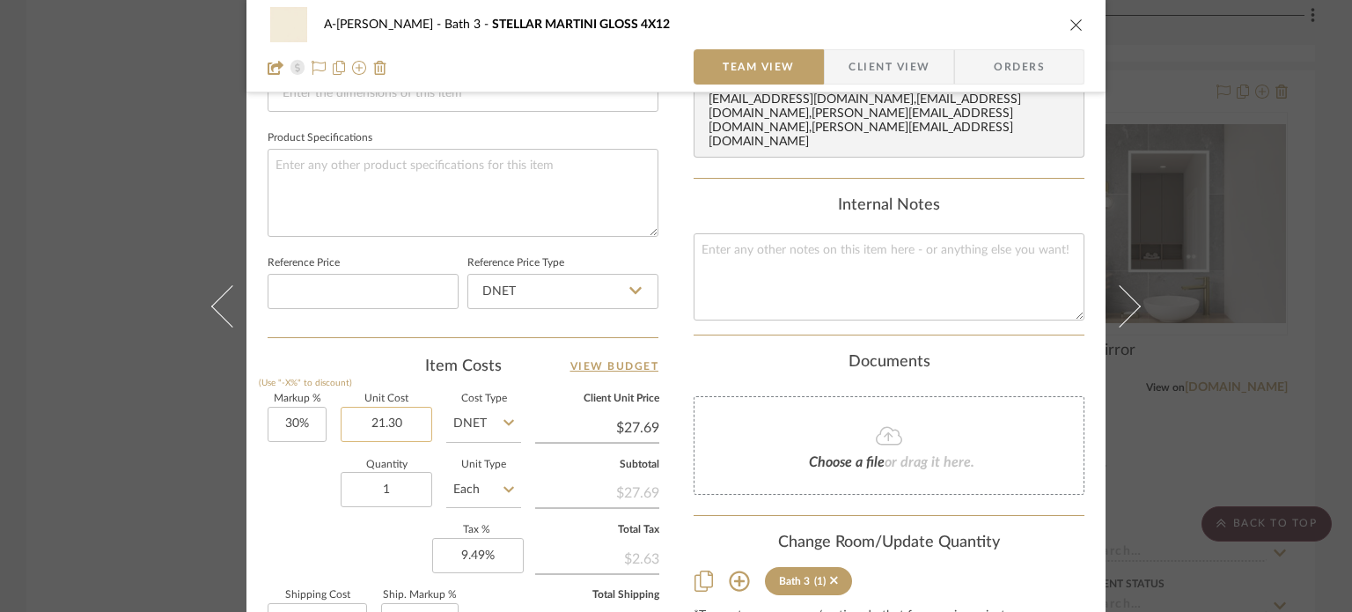
click at [408, 425] on input "21.30" at bounding box center [387, 424] width 92 height 35
type input "$14.50"
type input "$18.85"
type input "$1.89"
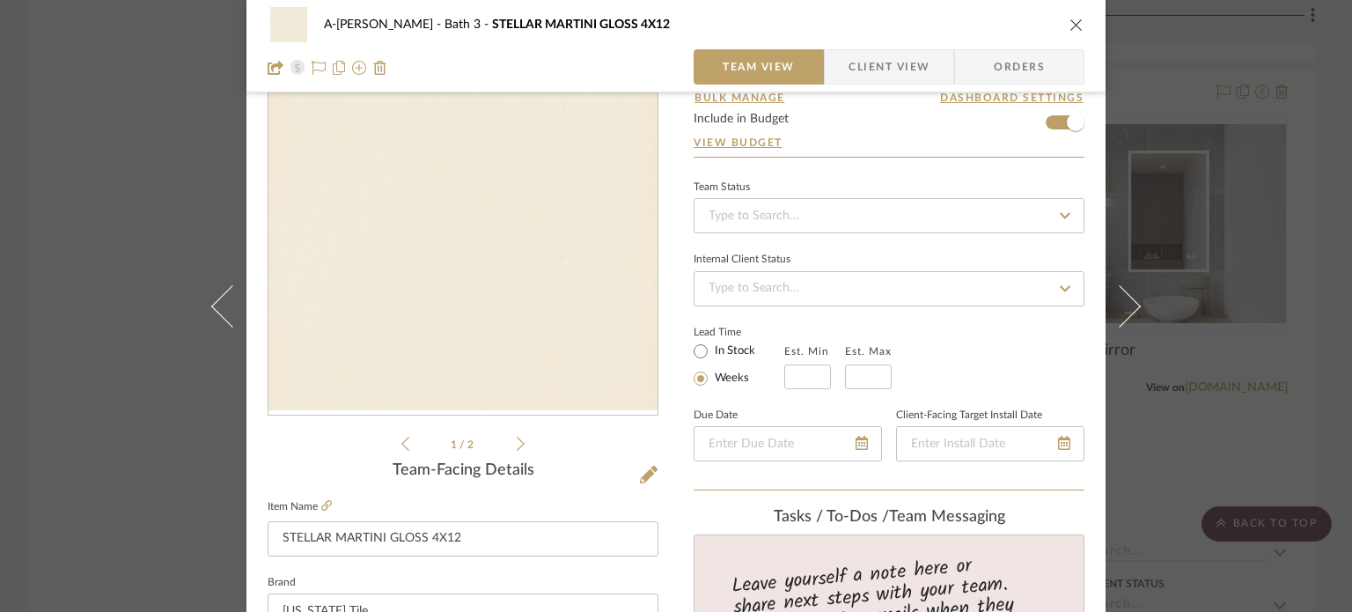
scroll to position [7, 0]
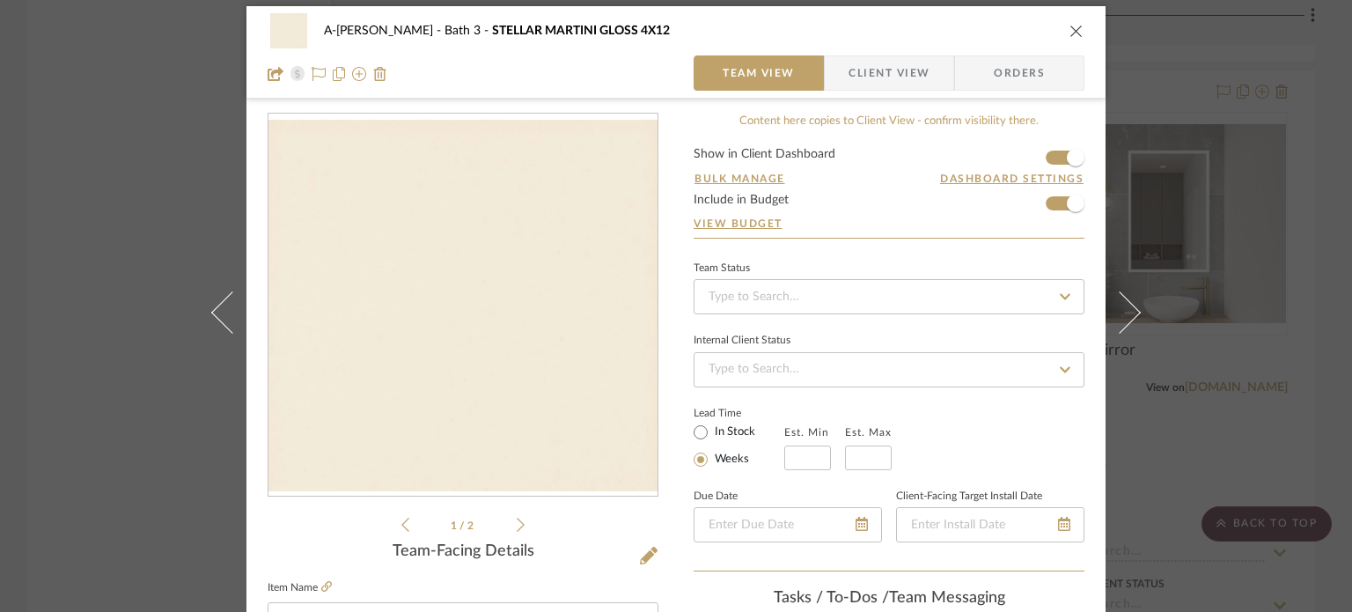
click at [150, 382] on div "A-[PERSON_NAME] Bath 3 STELLAR MARTINI GLOSS 4X12 Team View Client View Orders …" at bounding box center [676, 306] width 1352 height 612
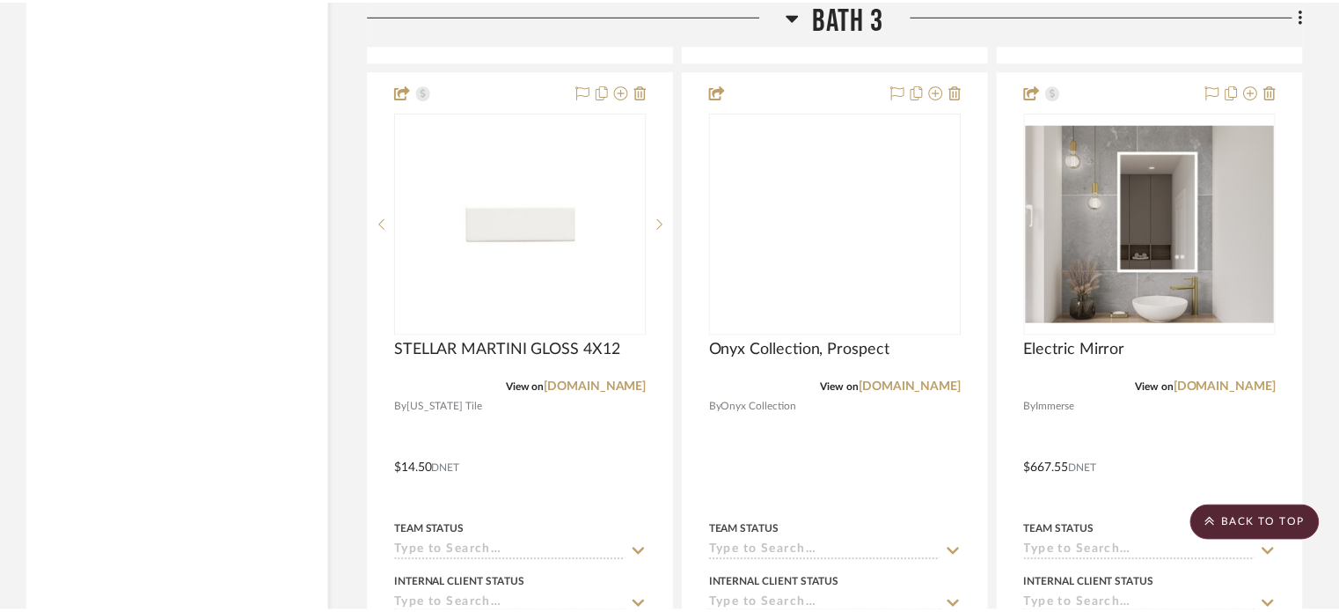
scroll to position [3249, 0]
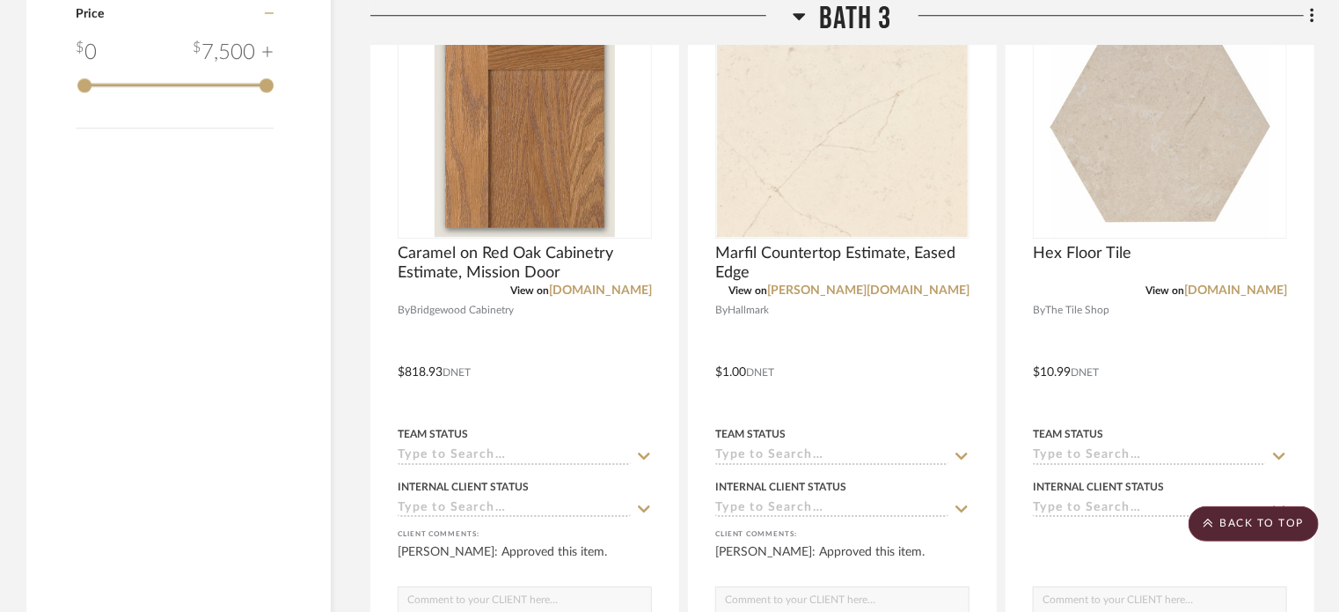
scroll to position [2558, 0]
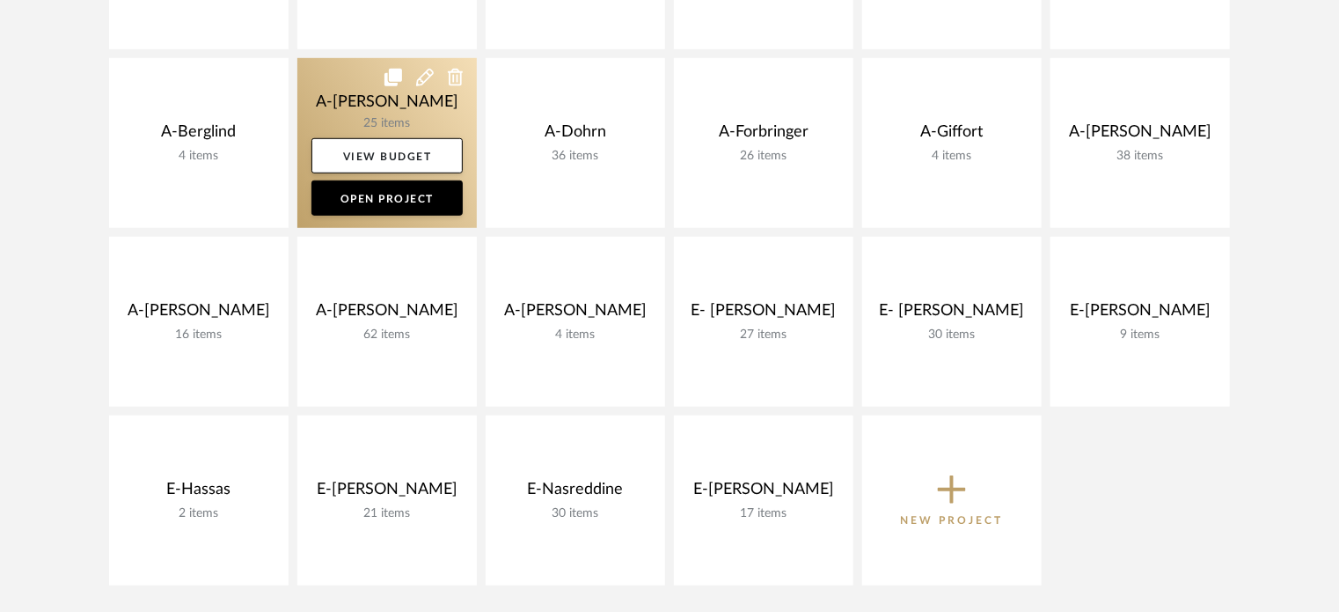
scroll to position [556, 0]
